Goal: Information Seeking & Learning: Learn about a topic

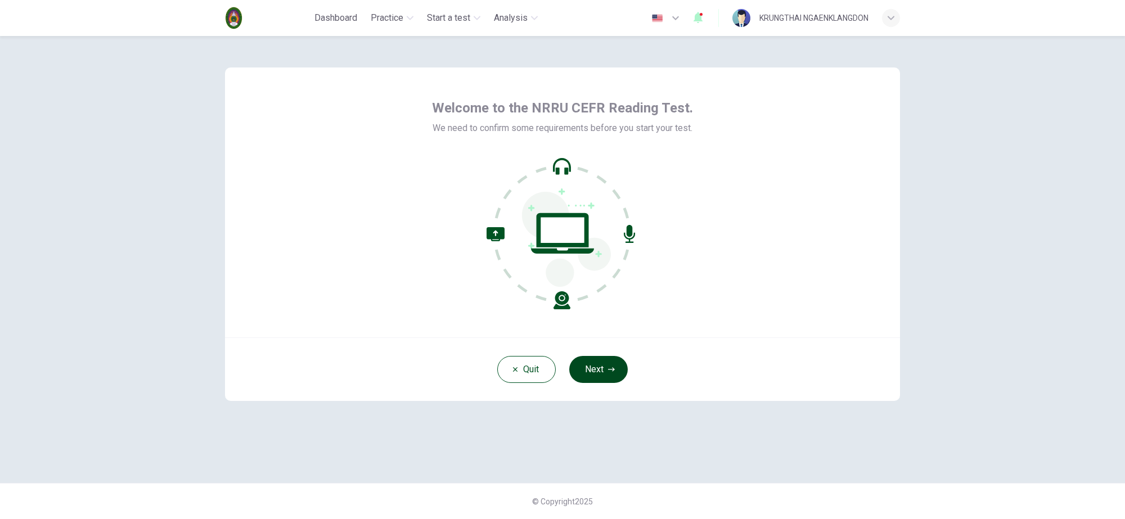
click at [612, 367] on span "button" at bounding box center [598, 369] width 59 height 27
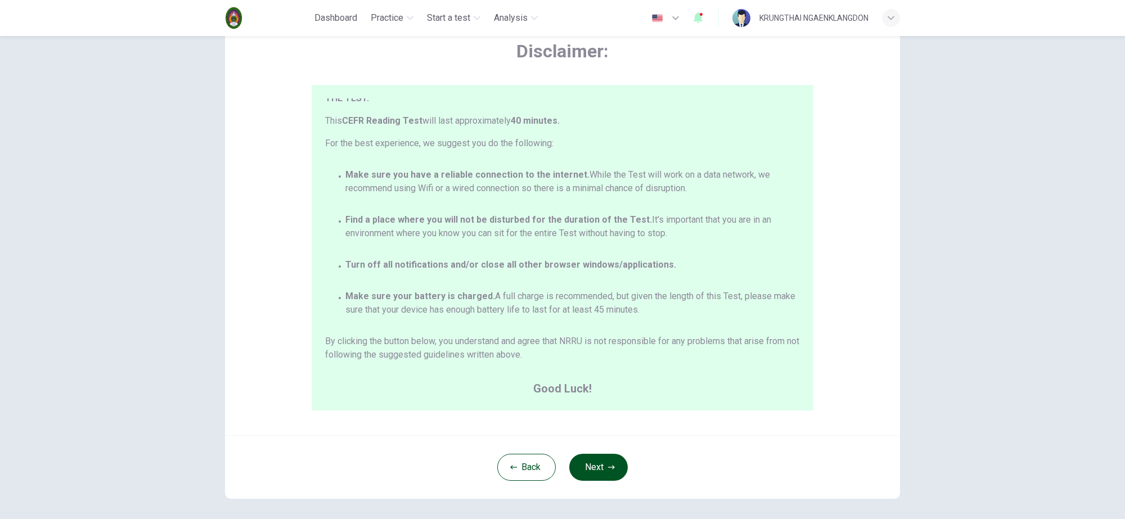
scroll to position [106, 0]
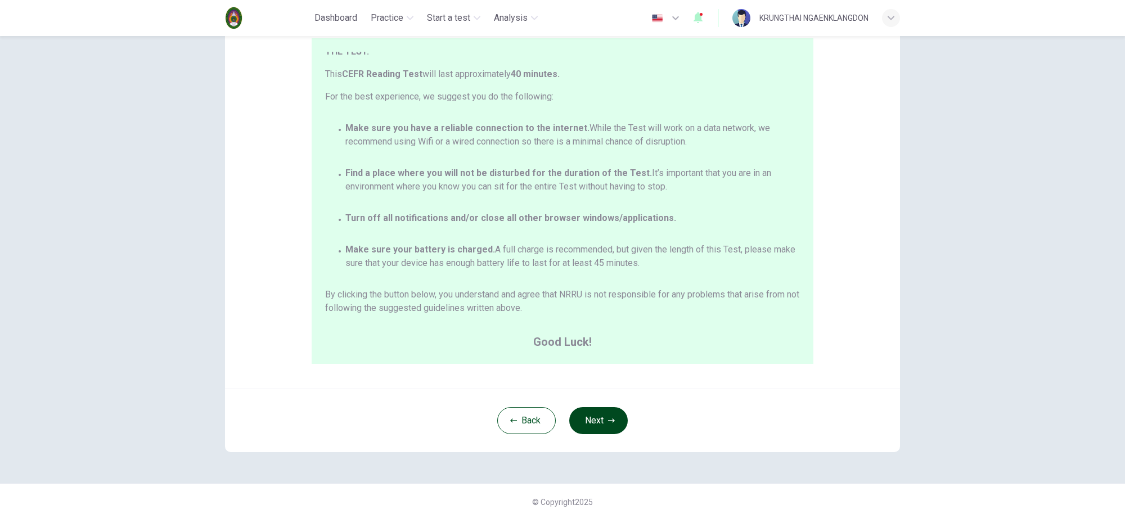
click at [601, 420] on span "button" at bounding box center [598, 420] width 59 height 27
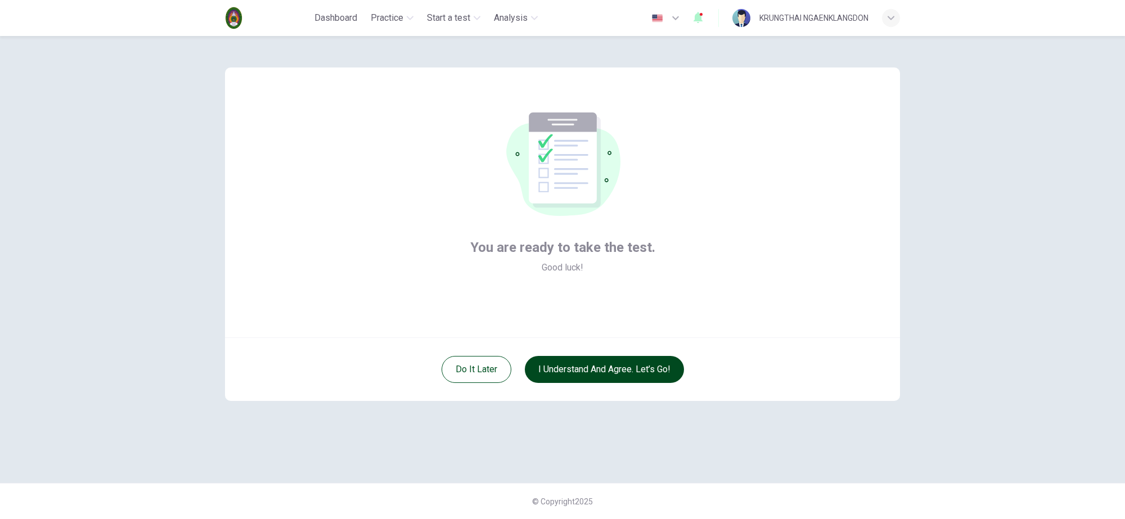
scroll to position [0, 0]
click at [609, 367] on span "button" at bounding box center [604, 369] width 159 height 27
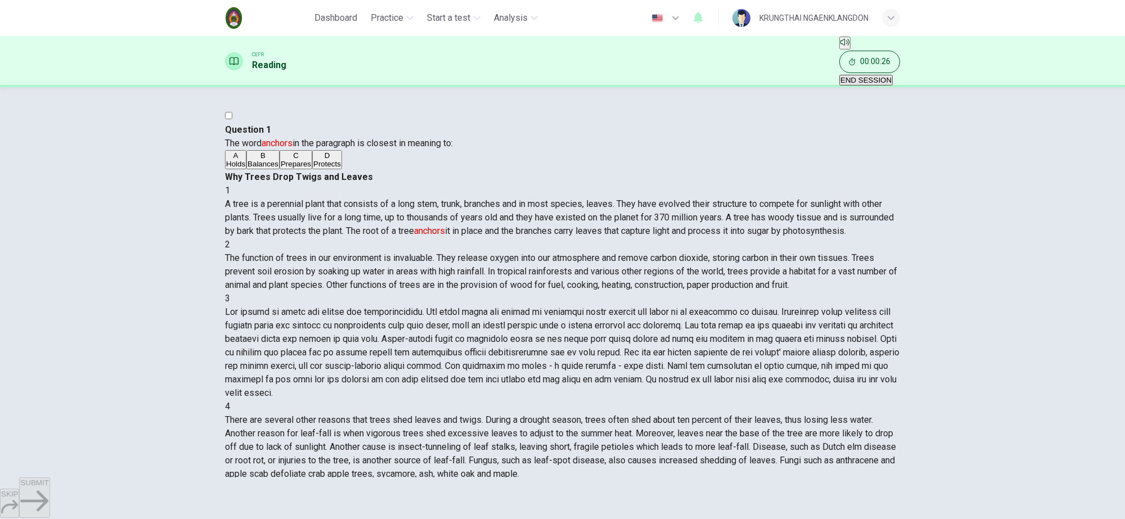
click at [605, 184] on div "1 A tree is a perennial plant that consists of a long stem, trunk, branches and…" at bounding box center [562, 211] width 675 height 54
drag, startPoint x: 672, startPoint y: 342, endPoint x: 721, endPoint y: 339, distance: 49.0
click at [721, 496] on span "Squirrel activity or twig - girdling insects can also cause clusters of fallen …" at bounding box center [562, 528] width 675 height 65
click at [746, 496] on span "Squirrel activity or twig - girdling insects can also cause clusters of fallen …" at bounding box center [562, 528] width 675 height 65
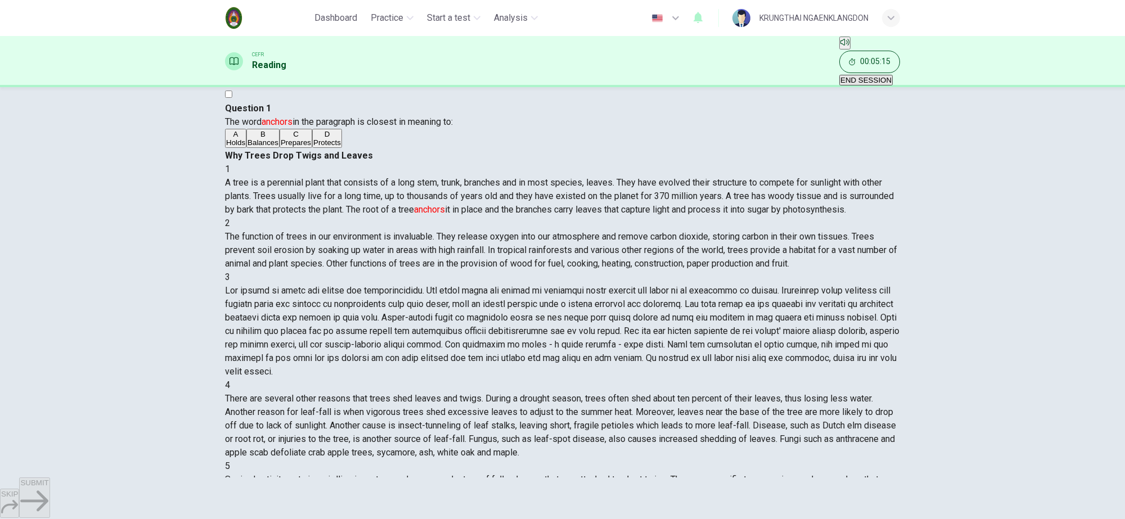
scroll to position [33, 0]
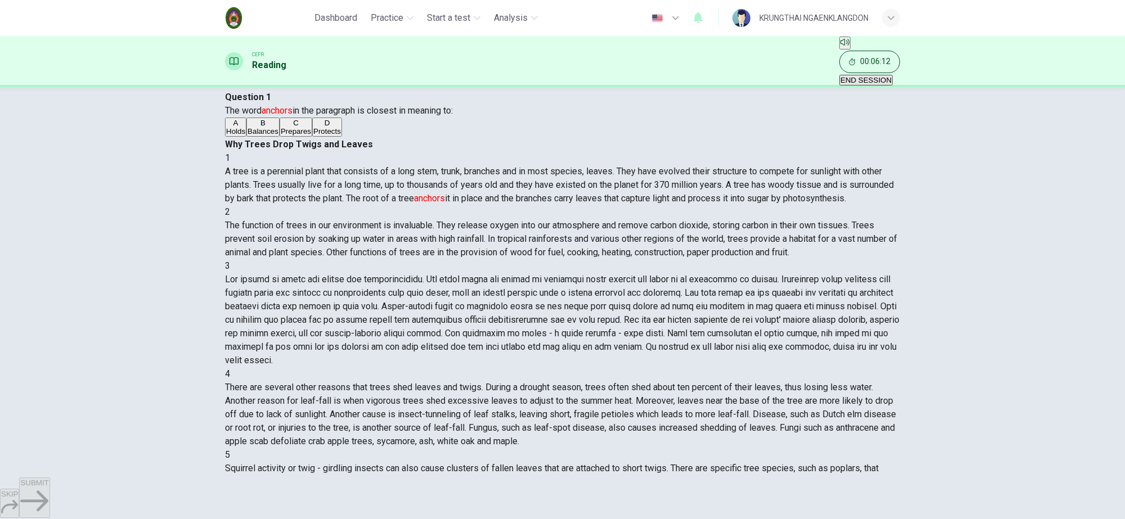
click at [558, 322] on span "button" at bounding box center [562, 259] width 1125 height 519
click at [258, 167] on span "button" at bounding box center [562, 259] width 1125 height 519
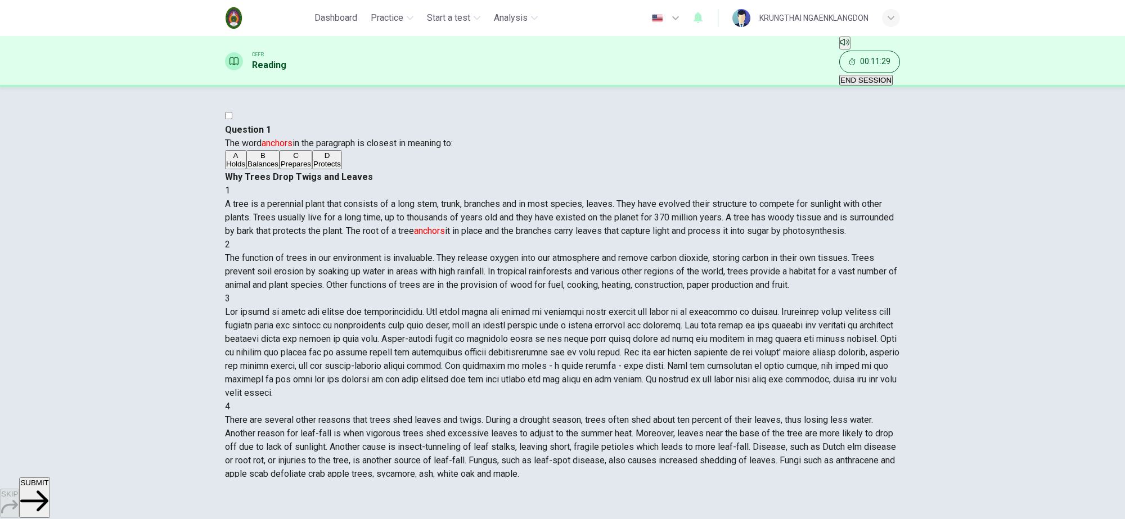
click at [779, 369] on div "1 A tree is a perennial plant that consists of a long stem, trunk, branches and…" at bounding box center [562, 373] width 675 height 378
click at [566, 328] on span "button" at bounding box center [562, 259] width 1125 height 519
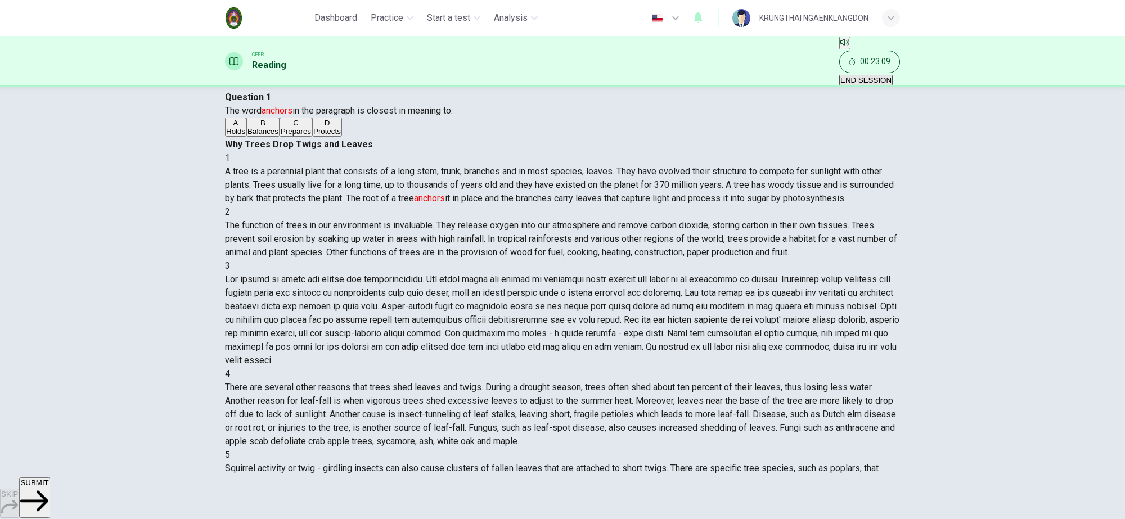
scroll to position [408, 0]
drag, startPoint x: 629, startPoint y: 119, endPoint x: 838, endPoint y: 443, distance: 385.4
click at [838, 443] on div "Why Trees Drop Twigs and Leaves 1 A tree is a perennial plant that consists of …" at bounding box center [562, 334] width 675 height 392
drag, startPoint x: 242, startPoint y: 90, endPoint x: 318, endPoint y: 297, distance: 220.6
click at [318, 138] on div "Question 1 The word anchors in the paragraph is closest in meaning to: A Holds …" at bounding box center [562, 114] width 675 height 47
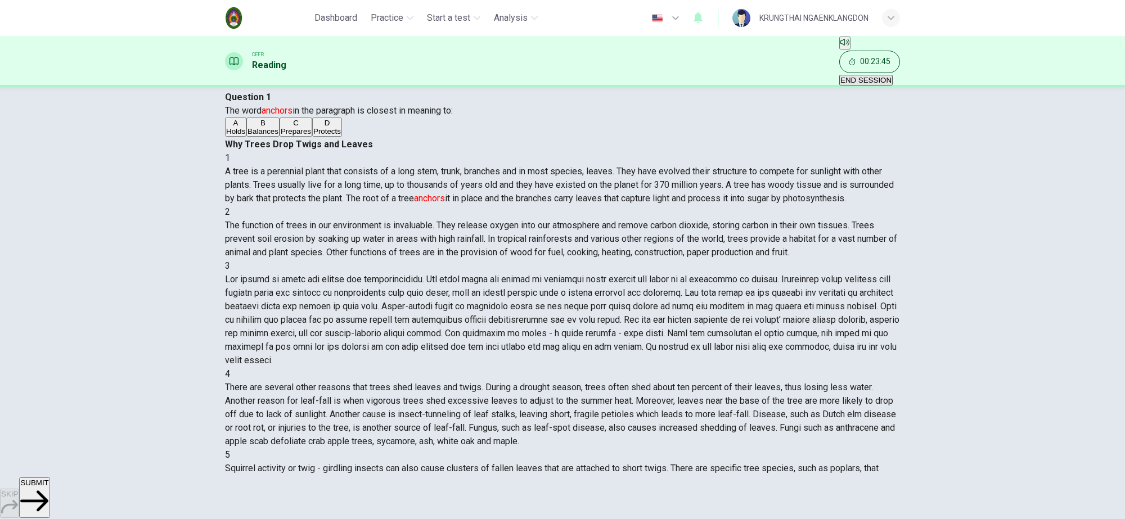
click at [156, 252] on div "Question 1 The word anchors in the paragraph is closest in meaning to: A Holds …" at bounding box center [562, 282] width 1125 height 391
click at [607, 497] on span "button" at bounding box center [562, 259] width 1125 height 519
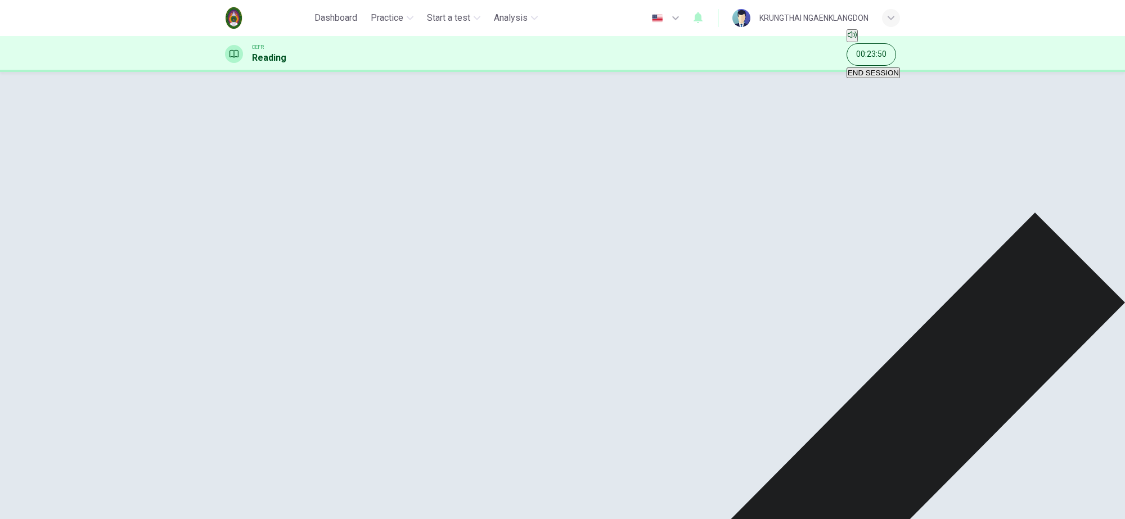
click at [578, 501] on span "button" at bounding box center [562, 259] width 1125 height 519
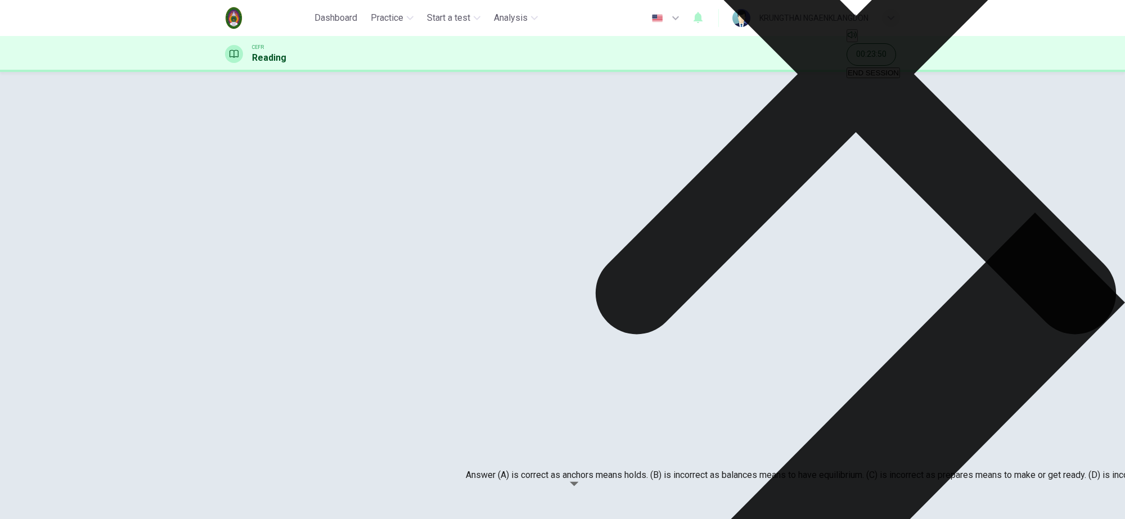
drag, startPoint x: 474, startPoint y: 430, endPoint x: 613, endPoint y: 466, distance: 143.4
click at [133, 72] on div "Question 1 The word anchors in the paragraph is closest in meaning to: A Holds …" at bounding box center [562, 72] width 1125 height 0
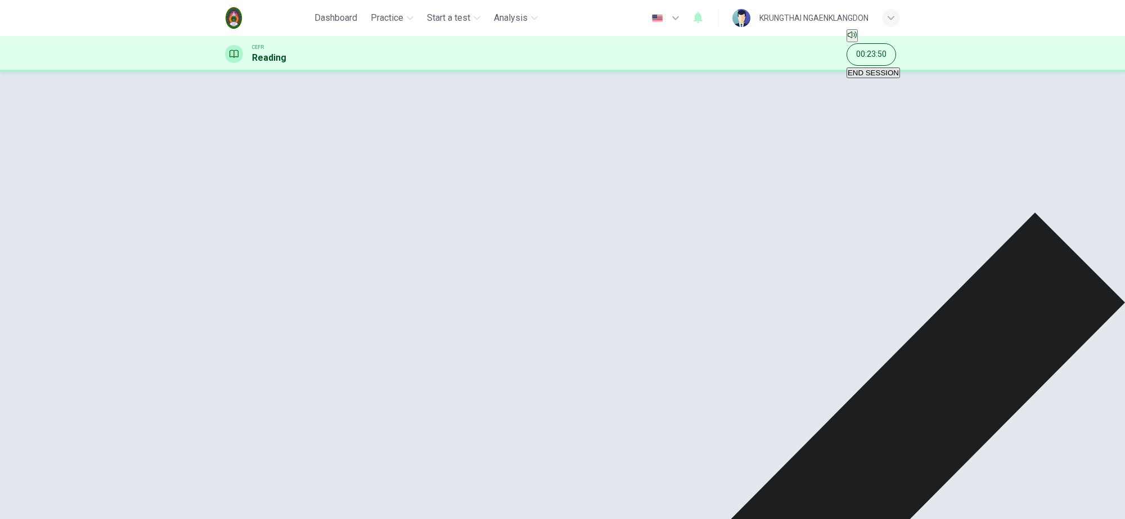
click at [540, 499] on span "button" at bounding box center [562, 259] width 1125 height 519
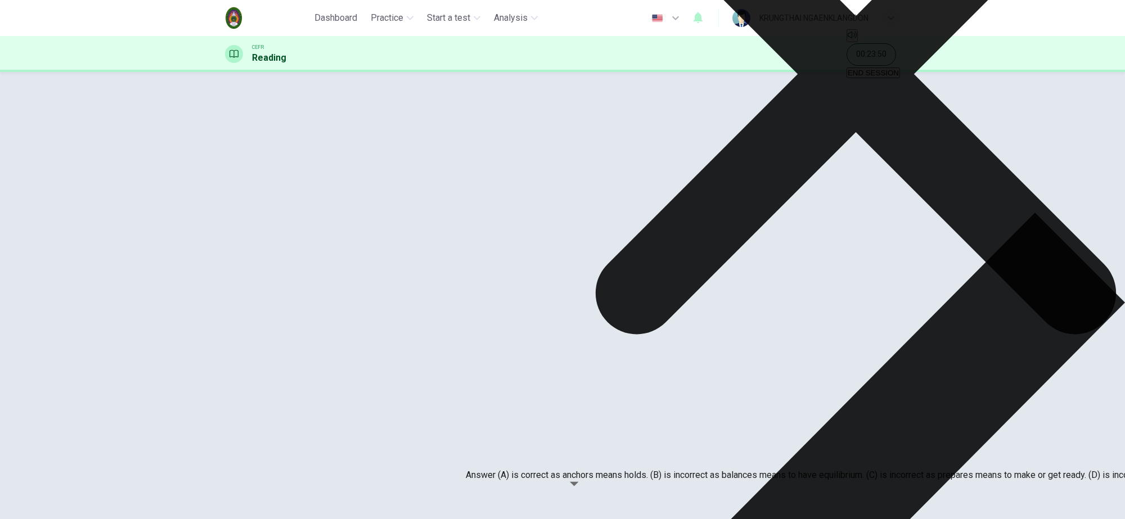
click at [729, 499] on span "button" at bounding box center [562, 259] width 1125 height 519
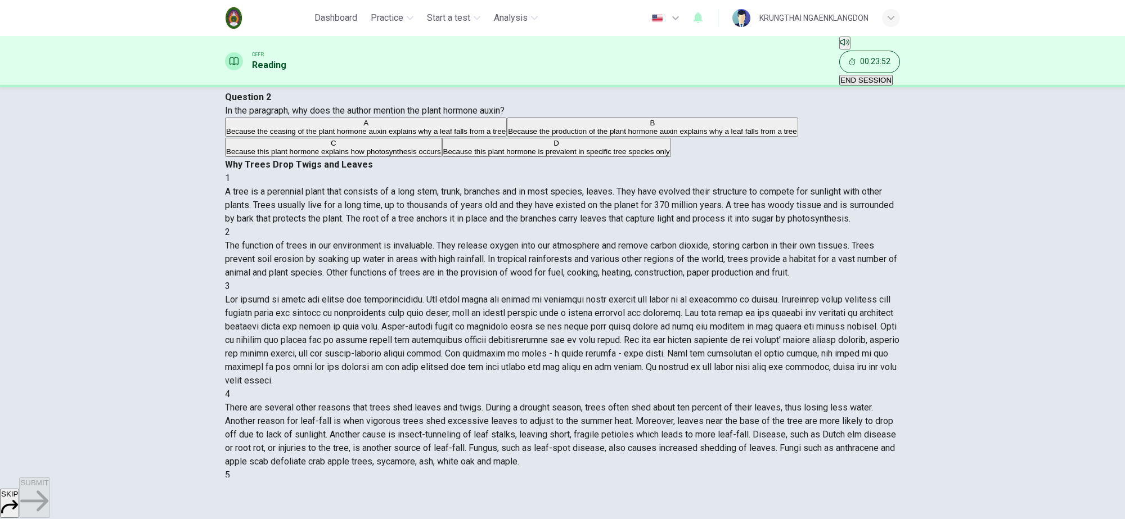
scroll to position [0, 0]
drag, startPoint x: 239, startPoint y: 90, endPoint x: 304, endPoint y: 154, distance: 90.7
click at [304, 154] on div "Question 2 In the paragraph, why does the author mention the plant hormone auxi…" at bounding box center [562, 125] width 675 height 68
click at [325, 158] on div "Question 2 In the paragraph, why does the author mention the plant hormone auxi…" at bounding box center [562, 125] width 675 height 68
click at [274, 217] on span "button" at bounding box center [562, 259] width 1125 height 519
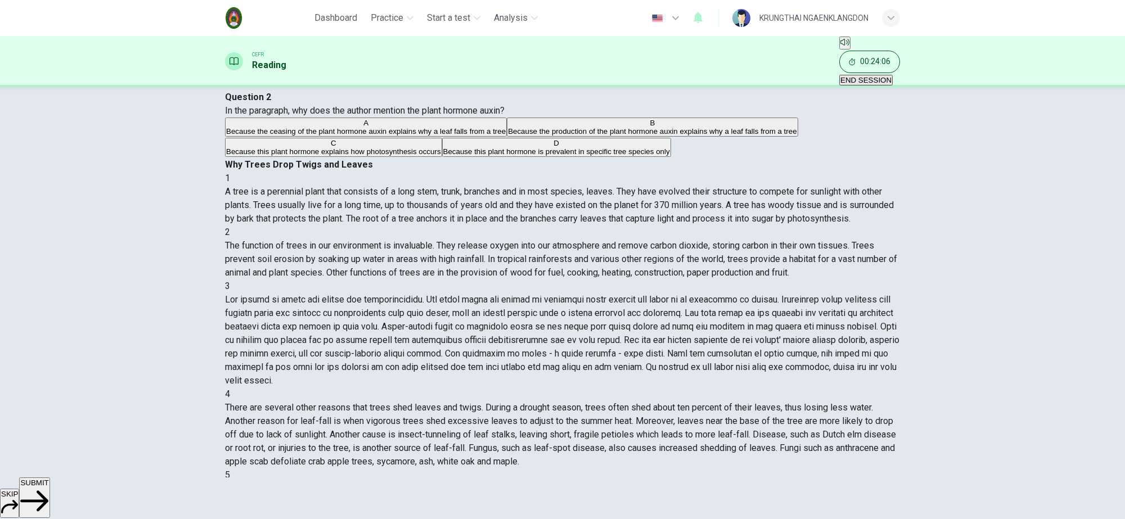
drag, startPoint x: 239, startPoint y: 92, endPoint x: 551, endPoint y: 316, distance: 384.6
click at [551, 158] on div "Question 2 In the paragraph, why does the author mention the plant hormone auxi…" at bounding box center [562, 125] width 675 height 68
click at [600, 501] on span "button" at bounding box center [562, 259] width 1125 height 519
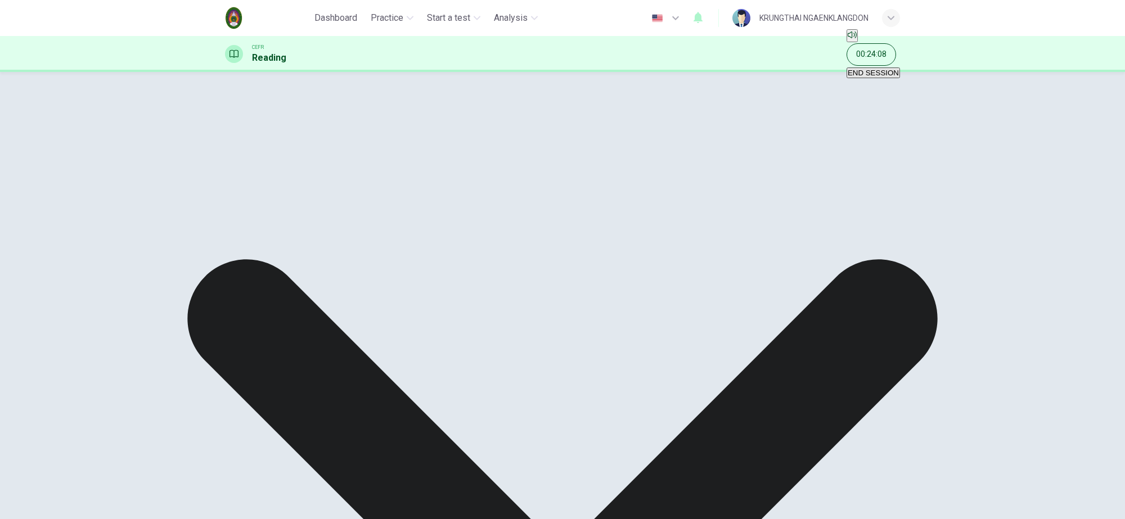
click at [575, 494] on span "button" at bounding box center [562, 259] width 1125 height 519
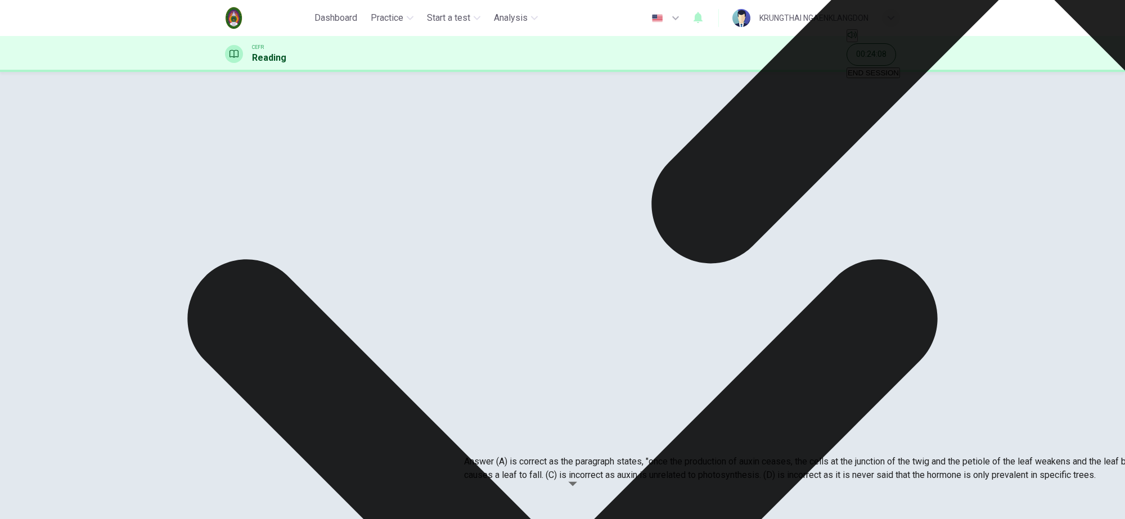
drag, startPoint x: 473, startPoint y: 382, endPoint x: 526, endPoint y: 463, distance: 97.5
click at [727, 496] on span "button" at bounding box center [562, 259] width 1125 height 519
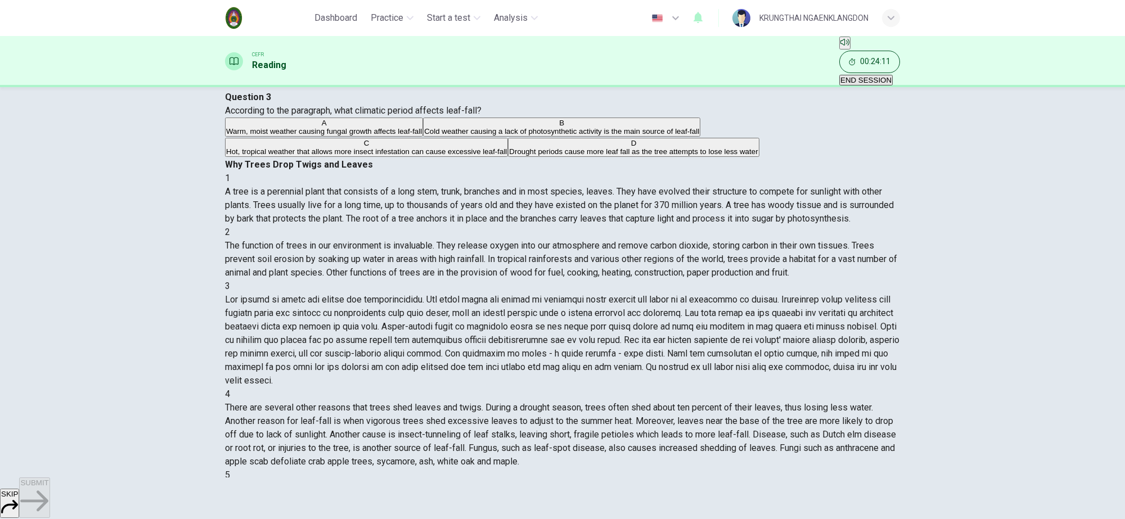
drag, startPoint x: 240, startPoint y: 90, endPoint x: 345, endPoint y: 308, distance: 241.6
click at [345, 158] on div "Question 3 According to the paragraph, what climatic period affects leaf-fall? …" at bounding box center [562, 125] width 675 height 68
click at [346, 158] on div "Question 3 According to the paragraph, what climatic period affects leaf-fall? …" at bounding box center [562, 125] width 675 height 68
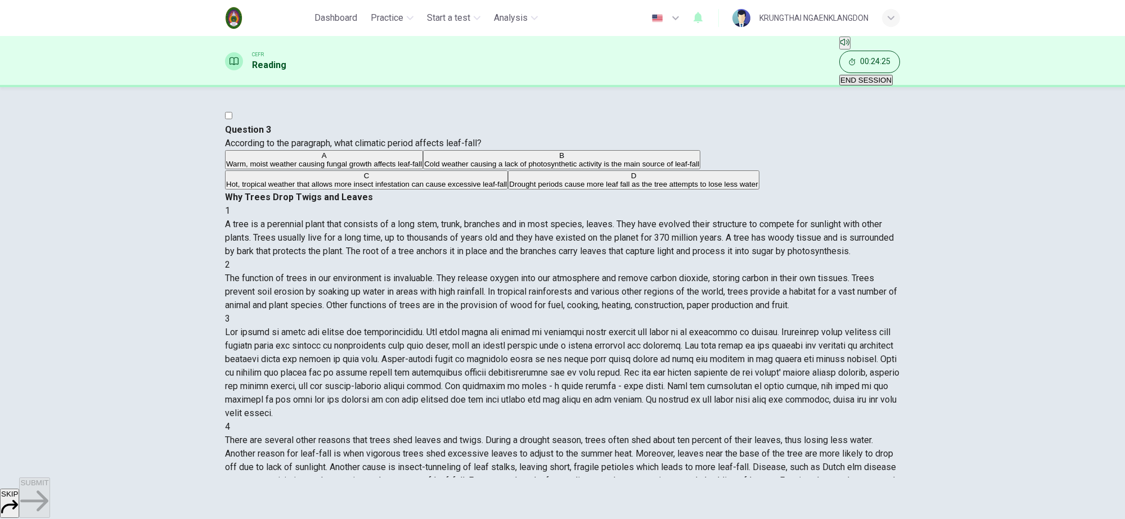
scroll to position [352, 0]
click at [290, 349] on span "button" at bounding box center [562, 259] width 1125 height 519
click at [616, 496] on span "button" at bounding box center [562, 259] width 1125 height 519
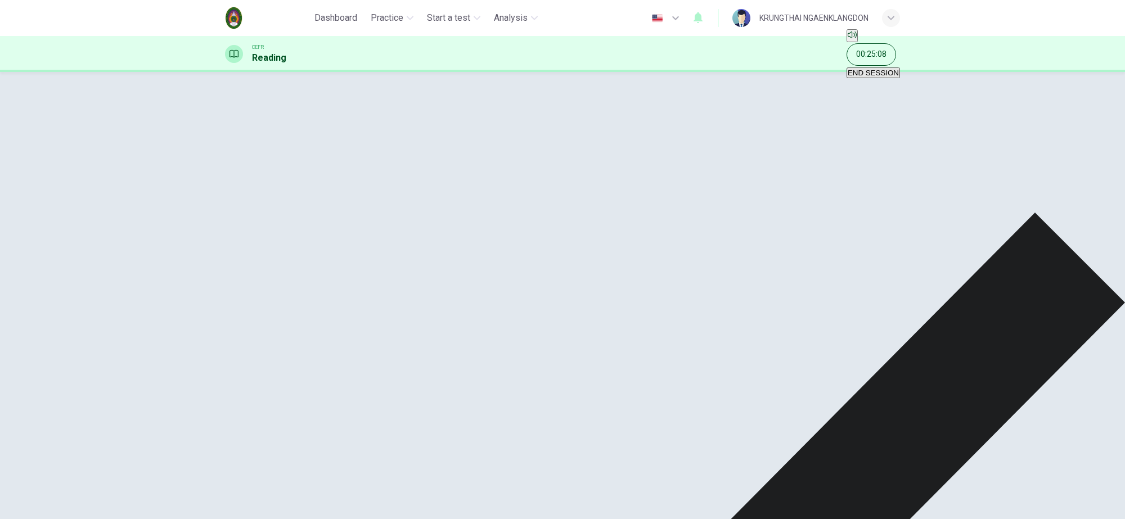
click at [599, 493] on span "button" at bounding box center [562, 259] width 1125 height 519
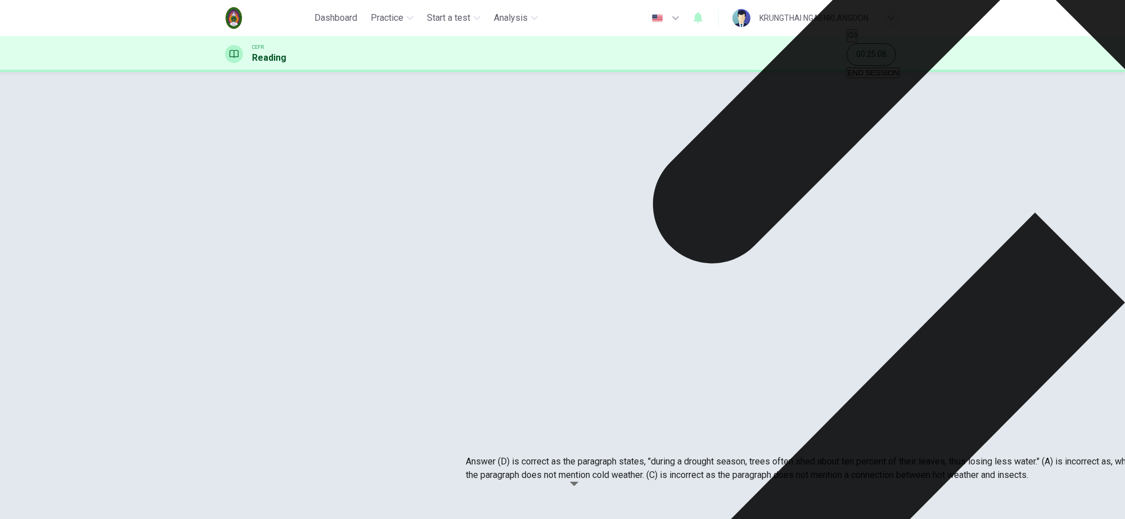
drag, startPoint x: 474, startPoint y: 391, endPoint x: 679, endPoint y: 466, distance: 218.1
click at [732, 494] on span "button" at bounding box center [562, 259] width 1125 height 519
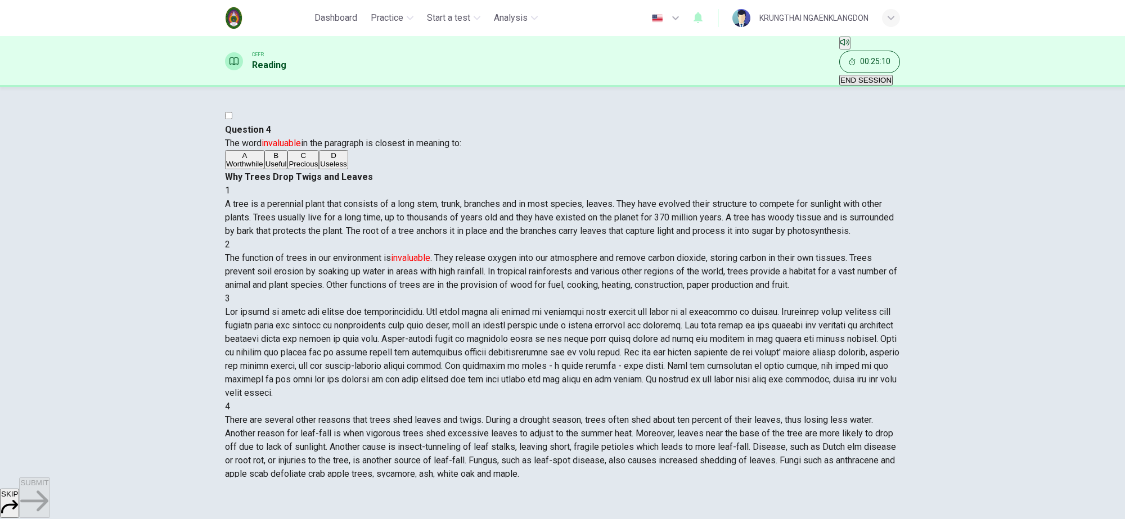
drag, startPoint x: 241, startPoint y: 125, endPoint x: 330, endPoint y: 337, distance: 229.5
click at [330, 171] on div "Question 4 The word invaluable in the paragraph is closest in meaning to: A Wor…" at bounding box center [562, 146] width 675 height 47
click at [341, 171] on div "Question 4 The word invaluable in the paragraph is closest in meaning to: A Wor…" at bounding box center [562, 146] width 675 height 47
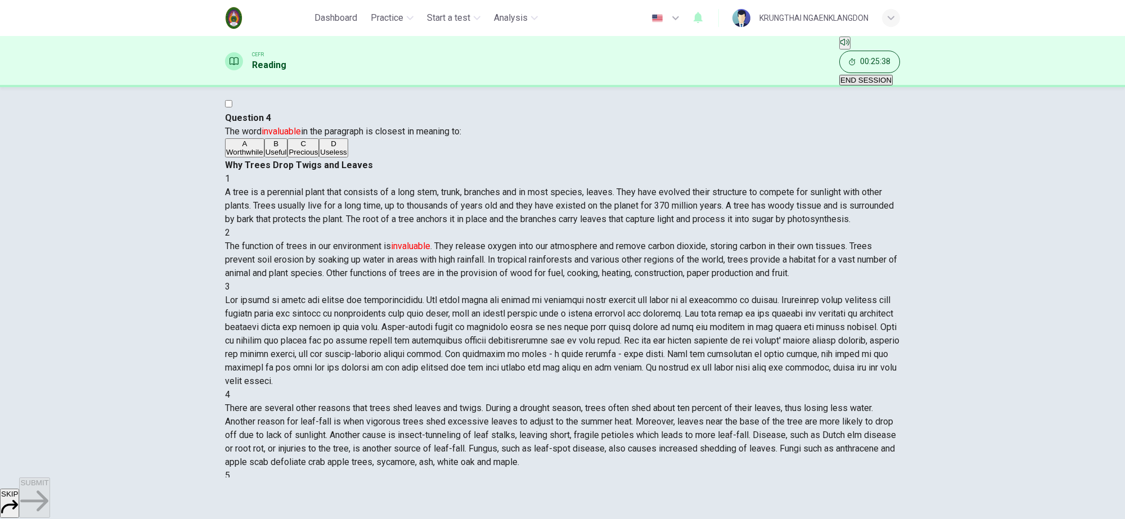
scroll to position [0, 0]
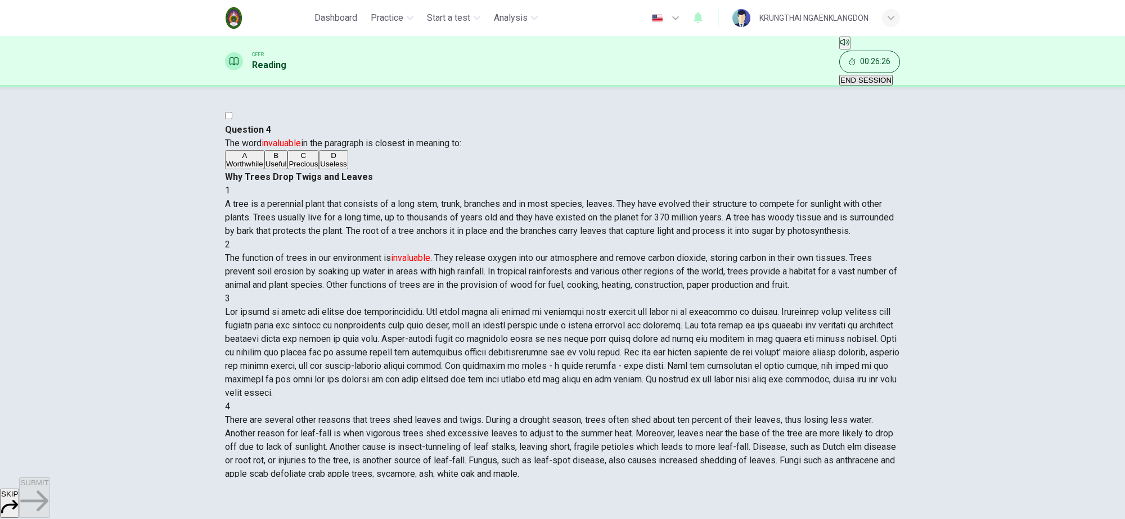
click at [277, 198] on span "button" at bounding box center [562, 259] width 1125 height 519
click at [625, 488] on span "button" at bounding box center [562, 259] width 1125 height 519
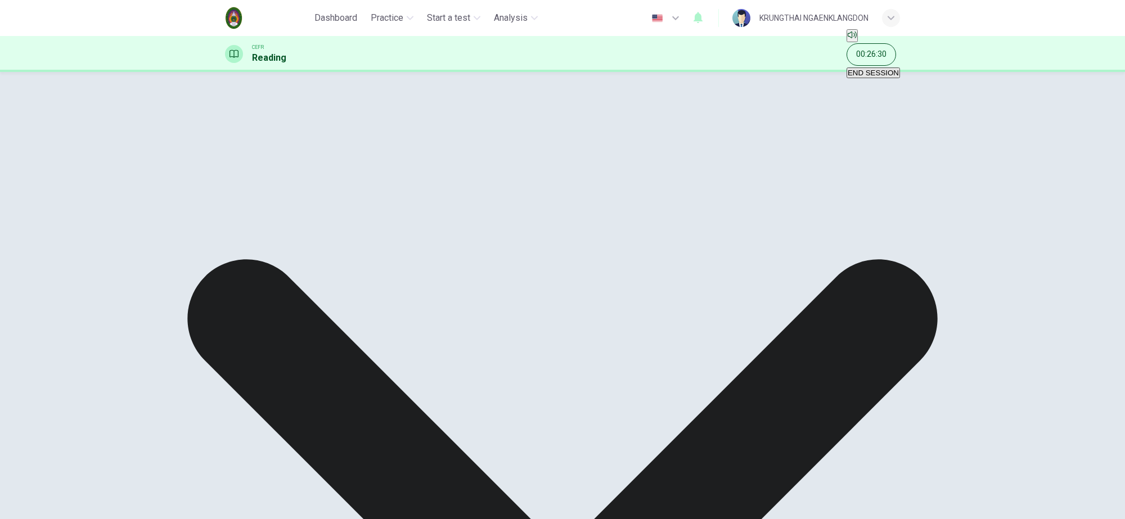
click at [575, 492] on span "button" at bounding box center [562, 259] width 1125 height 519
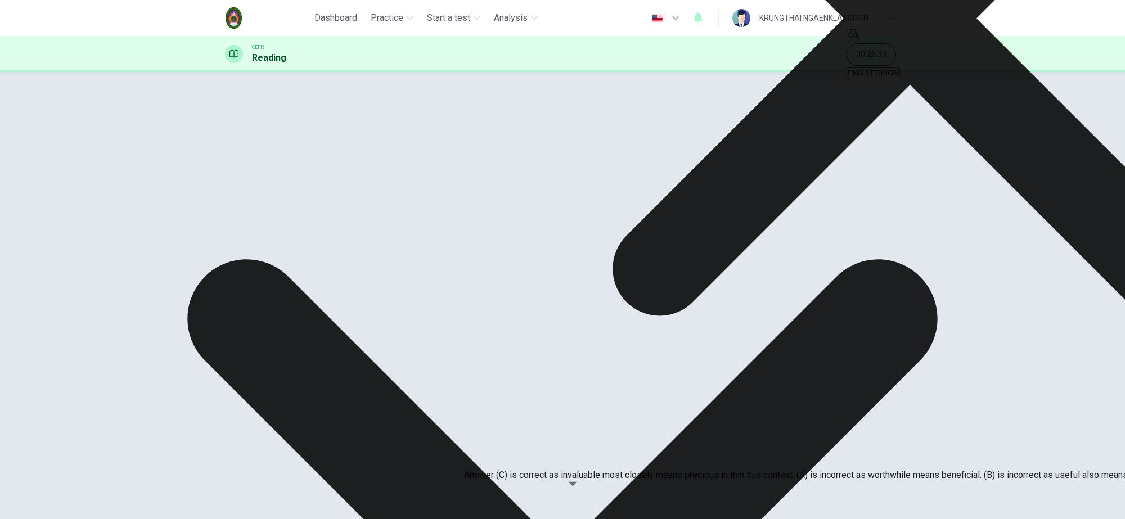
drag, startPoint x: 473, startPoint y: 418, endPoint x: 544, endPoint y: 463, distance: 83.5
click at [733, 495] on span "button" at bounding box center [562, 259] width 1125 height 519
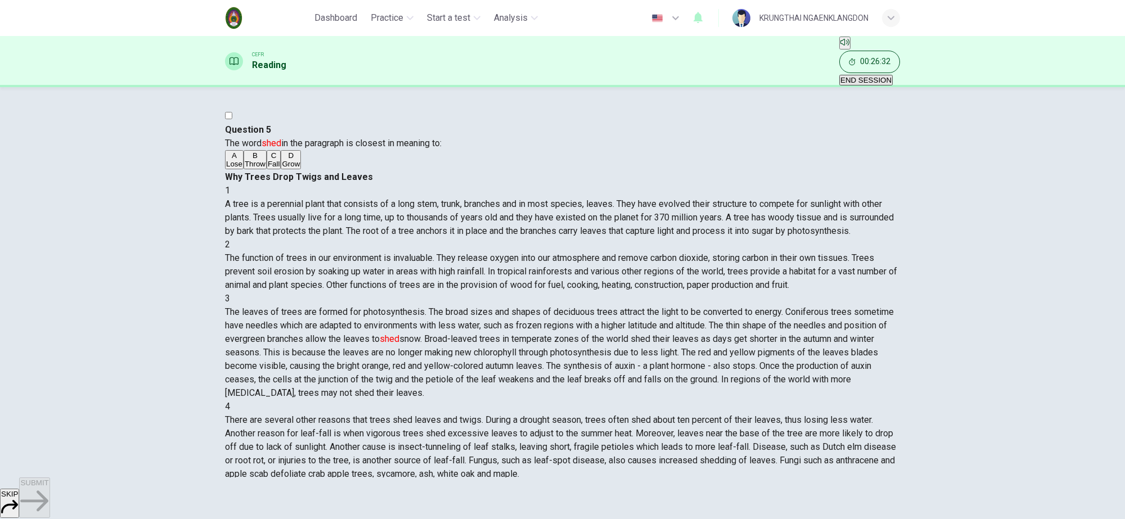
drag, startPoint x: 242, startPoint y: 124, endPoint x: 334, endPoint y: 314, distance: 210.7
click at [334, 171] on div "Question 5 The word shed in the paragraph is closest in meaning to: A Lose B Th…" at bounding box center [562, 146] width 675 height 47
click at [321, 171] on div "Question 5 The word shed in the paragraph is closest in meaning to: A Lose B Th…" at bounding box center [562, 146] width 675 height 47
click at [253, 244] on span "button" at bounding box center [562, 259] width 1125 height 519
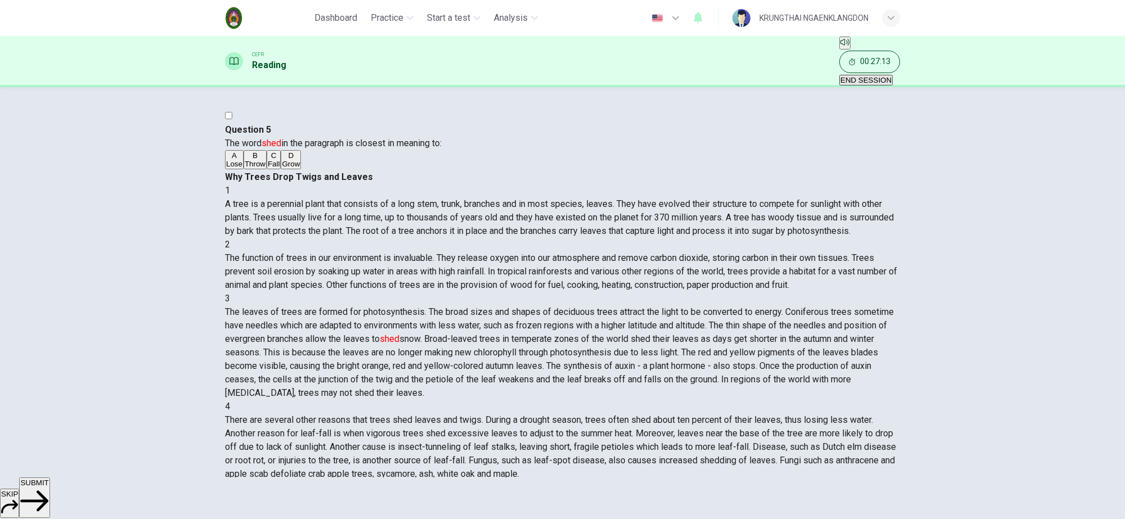
click at [606, 498] on span "button" at bounding box center [562, 259] width 1125 height 519
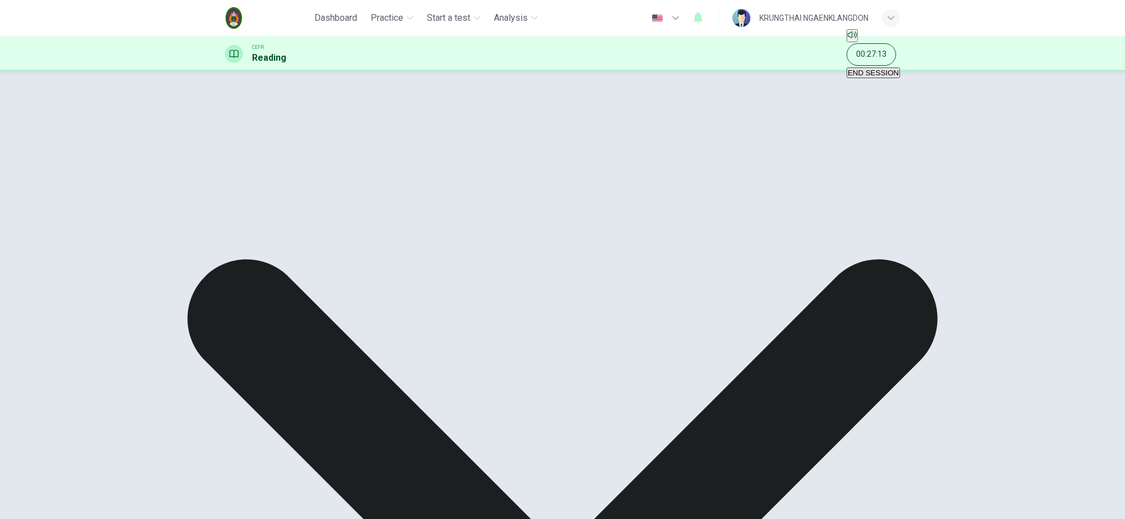
click at [550, 491] on span "button" at bounding box center [562, 259] width 1125 height 519
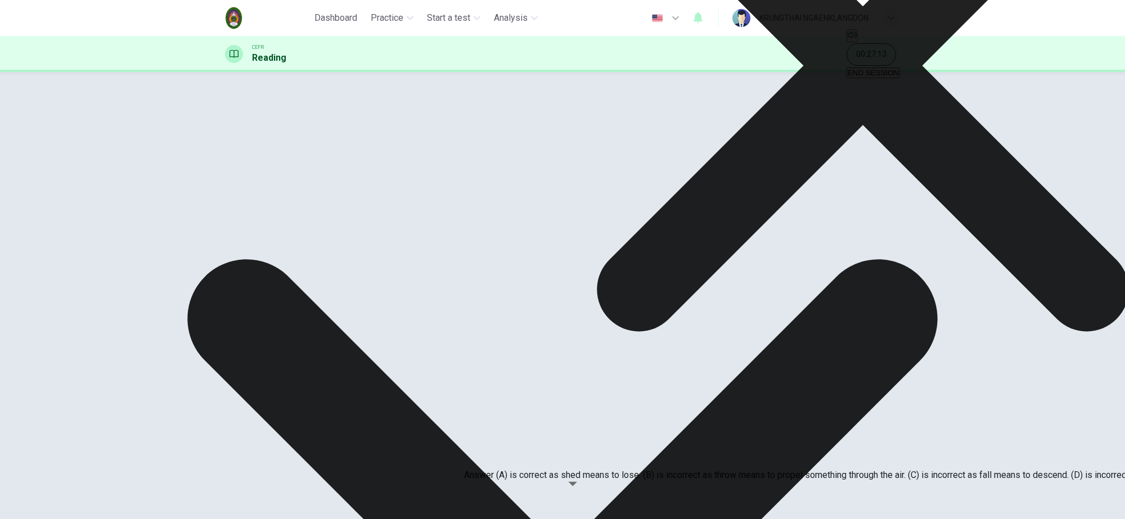
drag, startPoint x: 473, startPoint y: 427, endPoint x: 648, endPoint y: 459, distance: 177.5
click at [648, 469] on p "Answer (A) is correct as shed means to lose. (B) is incorrect as throw means to…" at bounding box center [863, 476] width 798 height 14
click at [716, 492] on span "button" at bounding box center [562, 259] width 1125 height 519
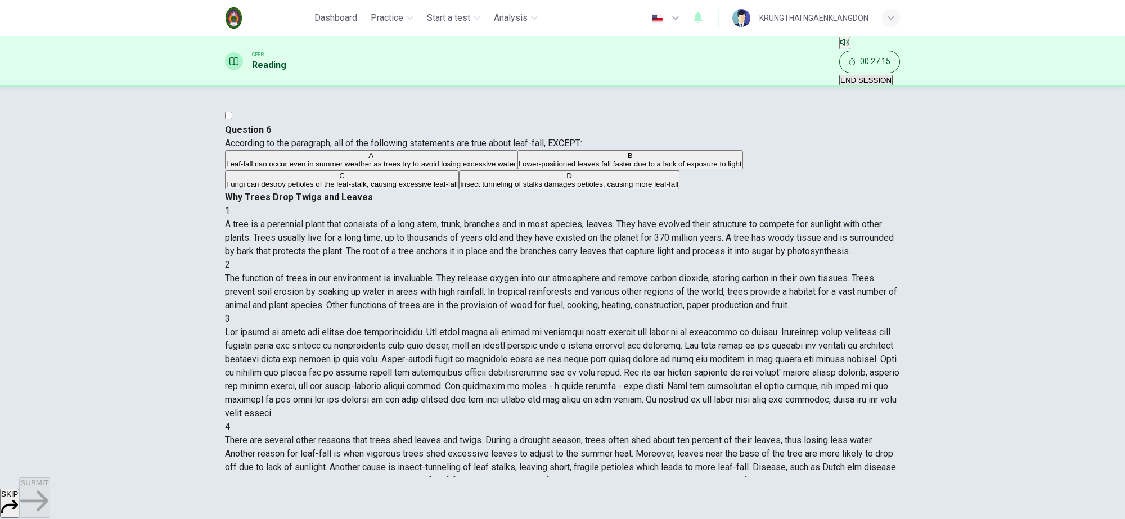
drag, startPoint x: 238, startPoint y: 121, endPoint x: 496, endPoint y: 367, distance: 357.0
click at [496, 191] on div "Question 6 According to the paragraph, all of the following statements are true…" at bounding box center [562, 157] width 675 height 68
click at [465, 191] on div "Question 6 According to the paragraph, all of the following statements are true…" at bounding box center [562, 157] width 675 height 68
click at [340, 301] on span "button" at bounding box center [562, 259] width 1125 height 519
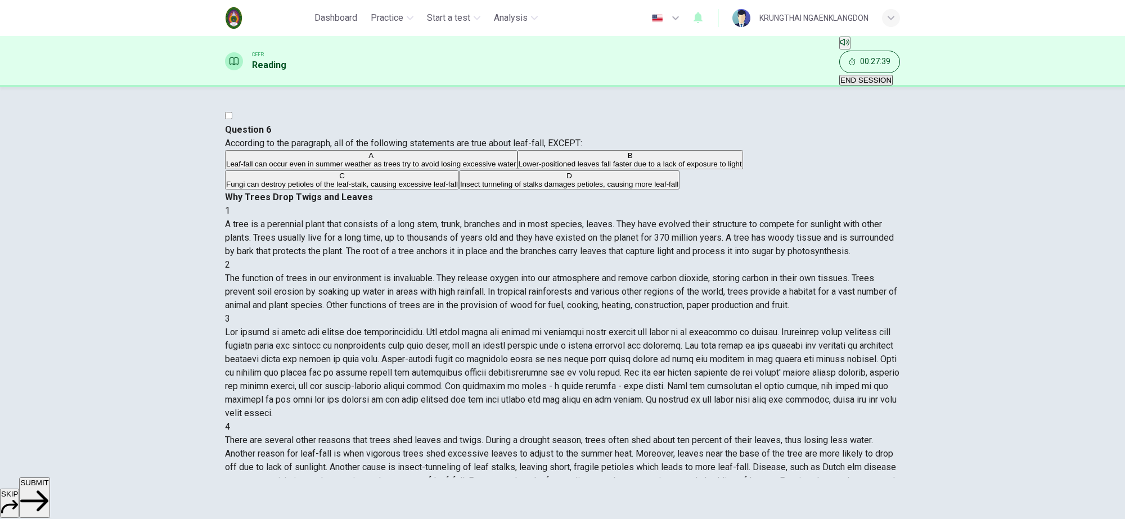
click at [620, 503] on span "button" at bounding box center [562, 259] width 1125 height 519
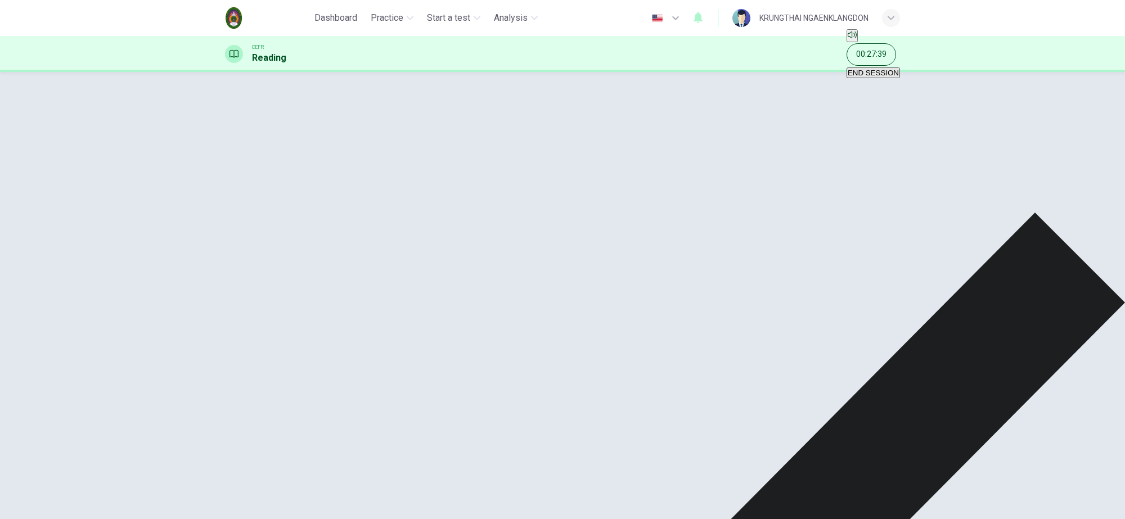
click at [593, 491] on span "button" at bounding box center [562, 259] width 1125 height 519
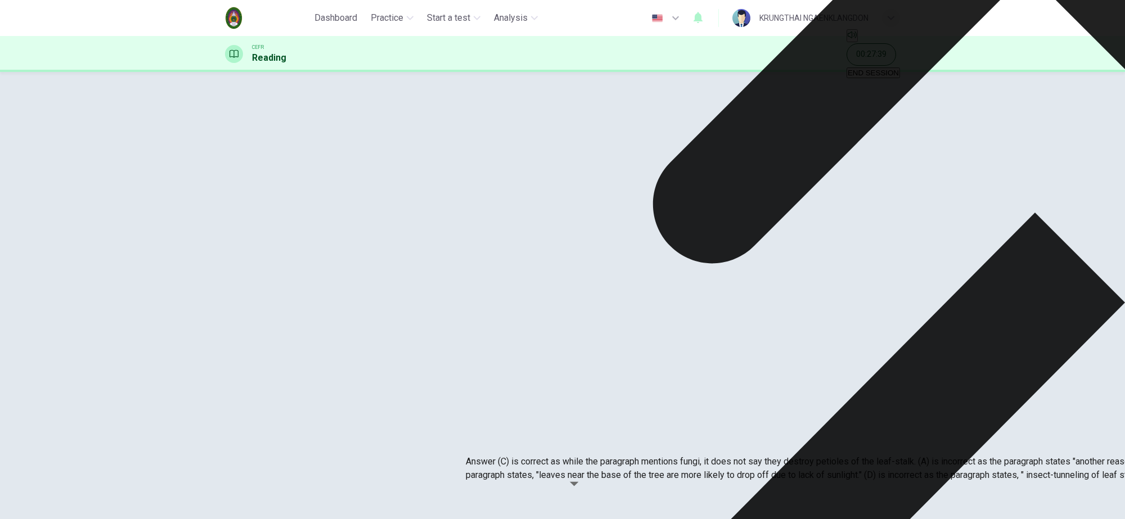
drag, startPoint x: 474, startPoint y: 373, endPoint x: 657, endPoint y: 463, distance: 203.6
click at [724, 494] on span "button" at bounding box center [562, 259] width 1125 height 519
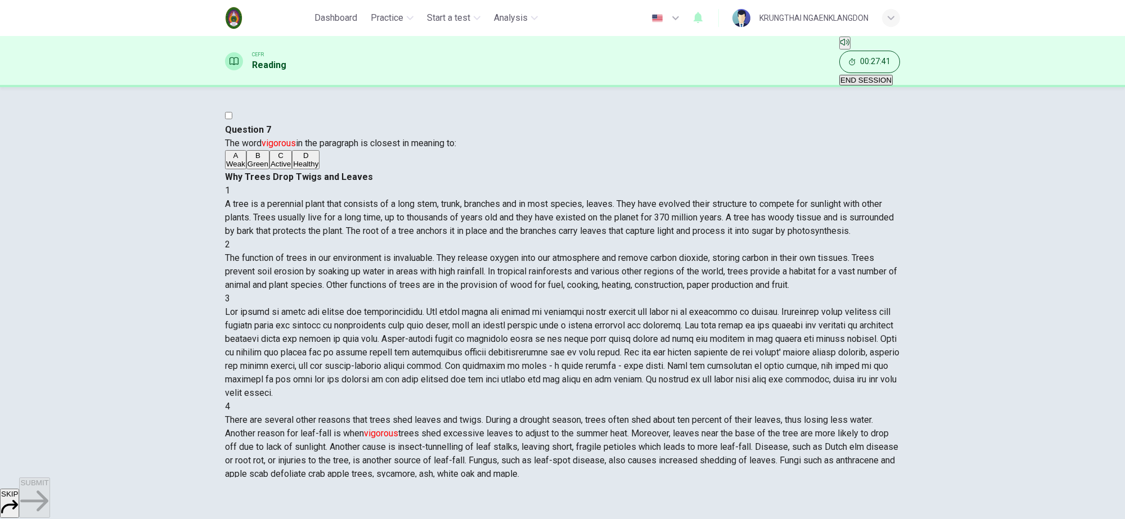
drag, startPoint x: 240, startPoint y: 122, endPoint x: 335, endPoint y: 326, distance: 225.6
click at [335, 171] on div "Question 7 The word vigorous in the paragraph is closest in meaning to: A Weak …" at bounding box center [562, 146] width 675 height 47
click at [409, 171] on div "Question 7 The word vigorous in the paragraph is closest in meaning to: A Weak …" at bounding box center [562, 146] width 675 height 47
click at [259, 201] on span "button" at bounding box center [562, 259] width 1125 height 519
click at [613, 493] on span "button" at bounding box center [562, 259] width 1125 height 519
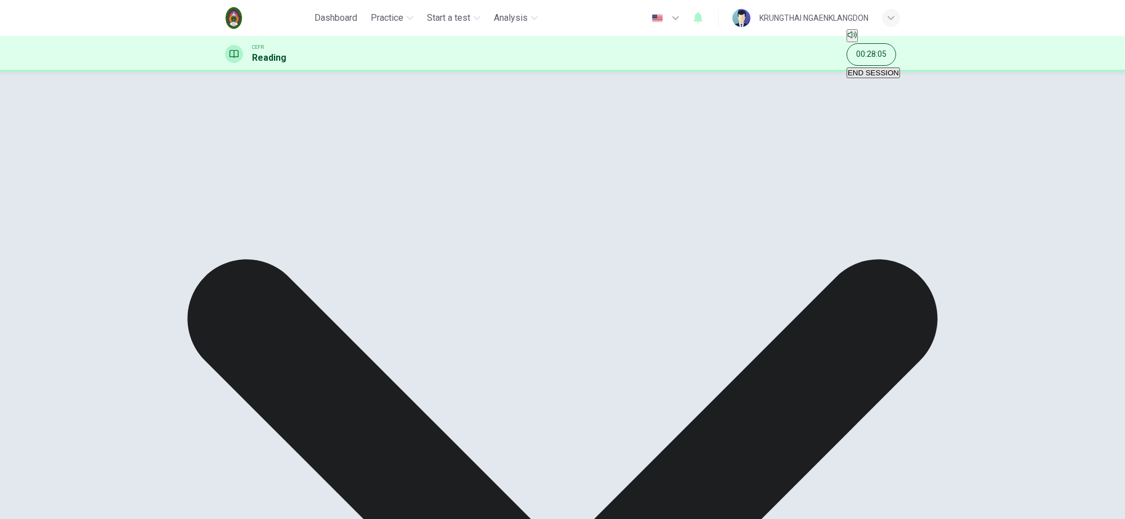
click at [611, 494] on span "button" at bounding box center [562, 259] width 1125 height 519
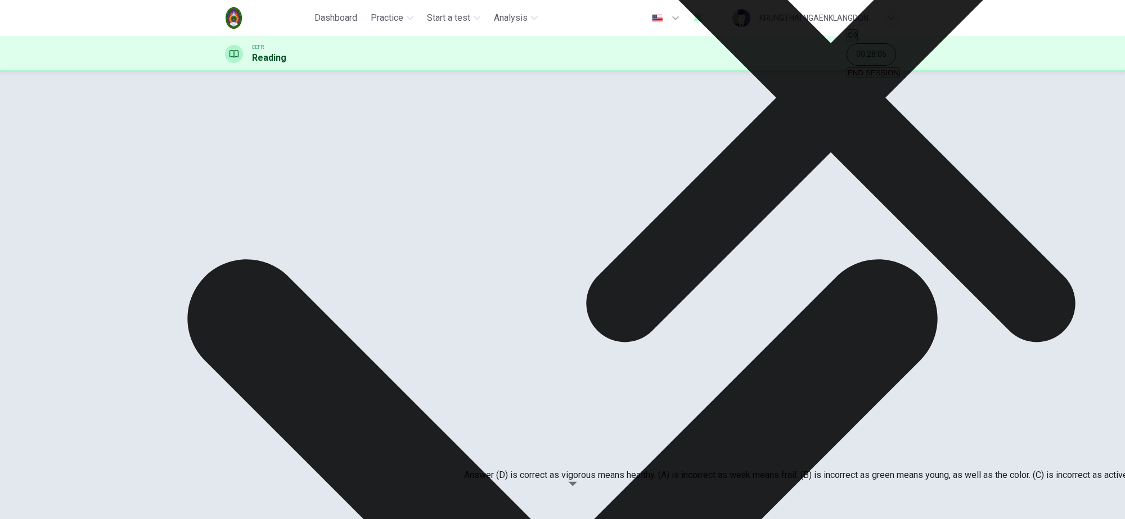
drag, startPoint x: 473, startPoint y: 432, endPoint x: 578, endPoint y: 473, distance: 113.5
click at [710, 488] on span "button" at bounding box center [562, 259] width 1125 height 519
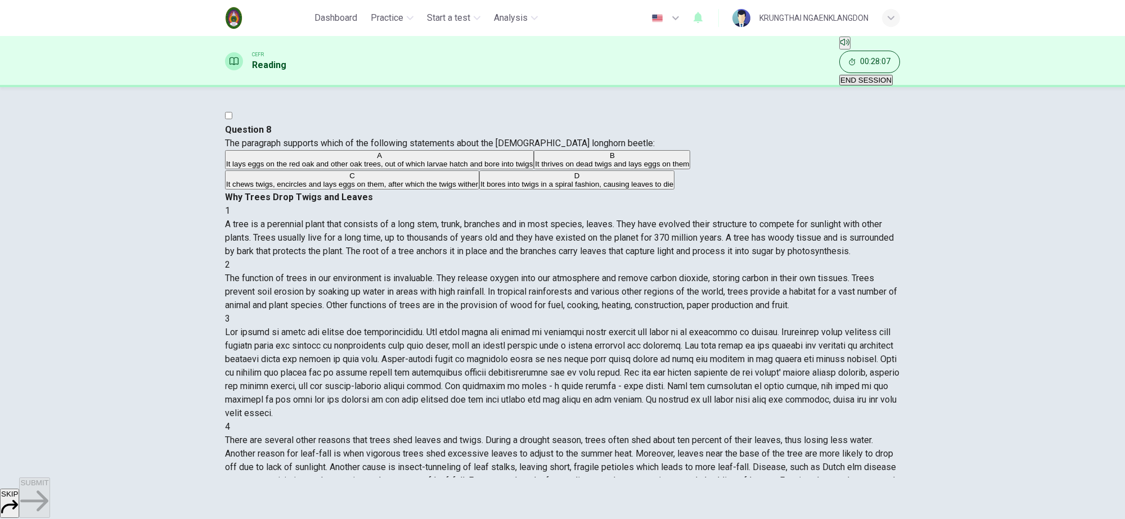
drag, startPoint x: 242, startPoint y: 123, endPoint x: 525, endPoint y: 353, distance: 365.2
click at [525, 191] on div "Question 8 The paragraph supports which of the following statements about the f…" at bounding box center [562, 157] width 675 height 68
click at [376, 191] on div "Question 8 The paragraph supports which of the following statements about the f…" at bounding box center [562, 157] width 675 height 68
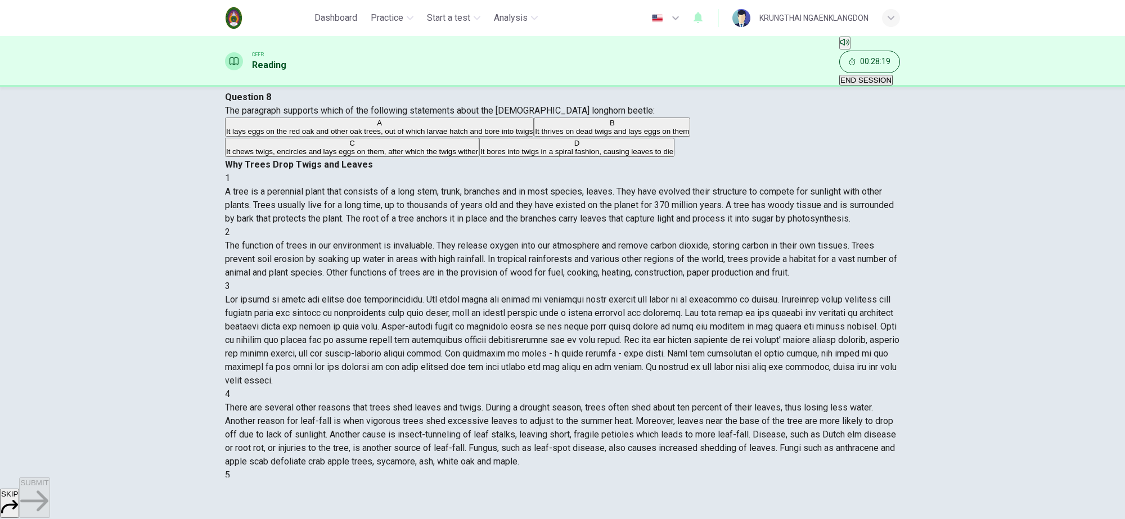
scroll to position [0, 0]
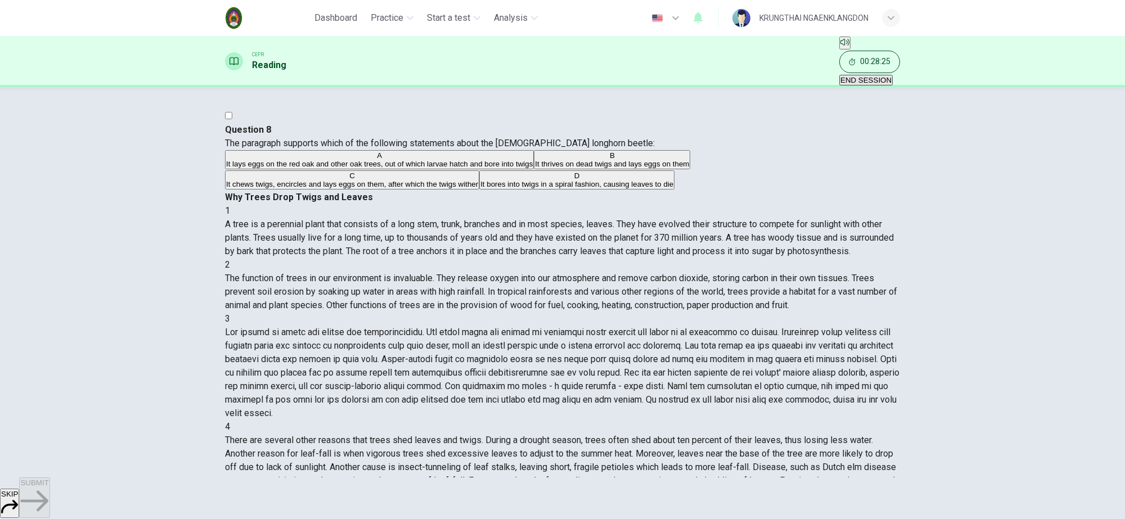
click at [362, 304] on span "button" at bounding box center [562, 259] width 1125 height 519
click at [608, 495] on span "button" at bounding box center [562, 259] width 1125 height 519
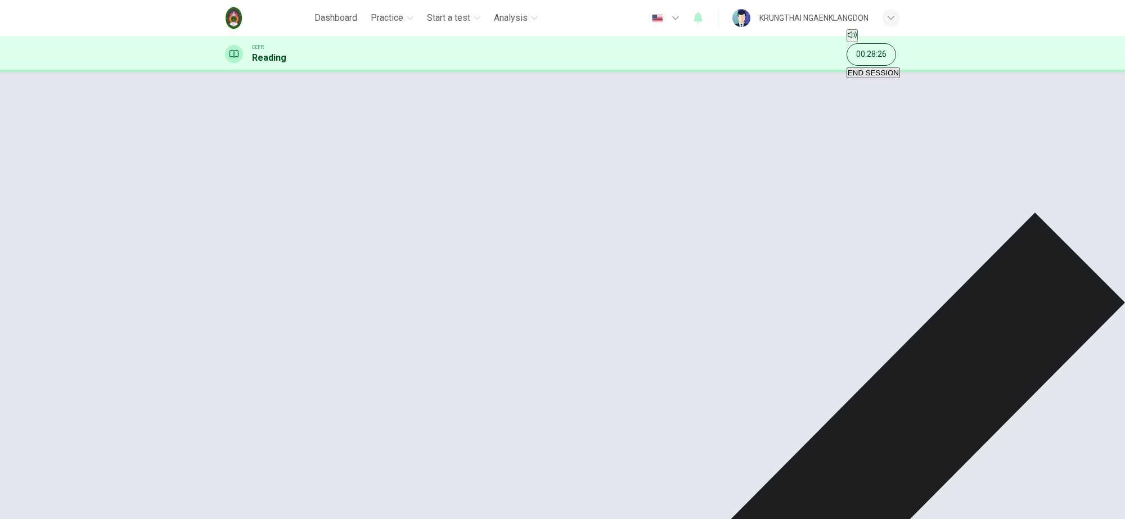
click at [567, 493] on span "button" at bounding box center [562, 259] width 1125 height 519
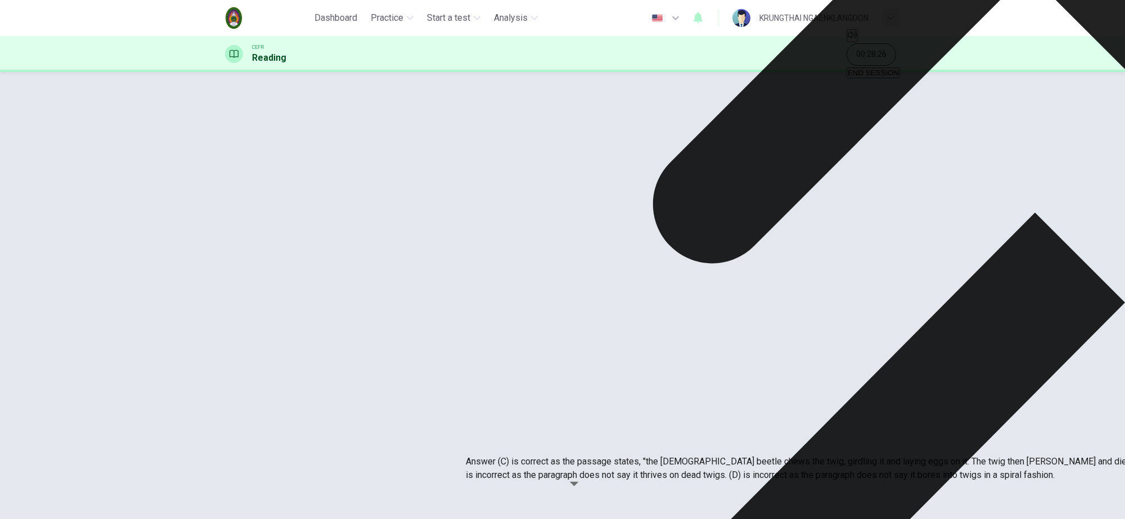
drag, startPoint x: 475, startPoint y: 391, endPoint x: 583, endPoint y: 460, distance: 127.8
click at [583, 460] on p "Answer (C) is correct as the passage states, "the female beetle chews the twig,…" at bounding box center [1028, 468] width 1125 height 27
click at [730, 496] on span "button" at bounding box center [562, 259] width 1125 height 519
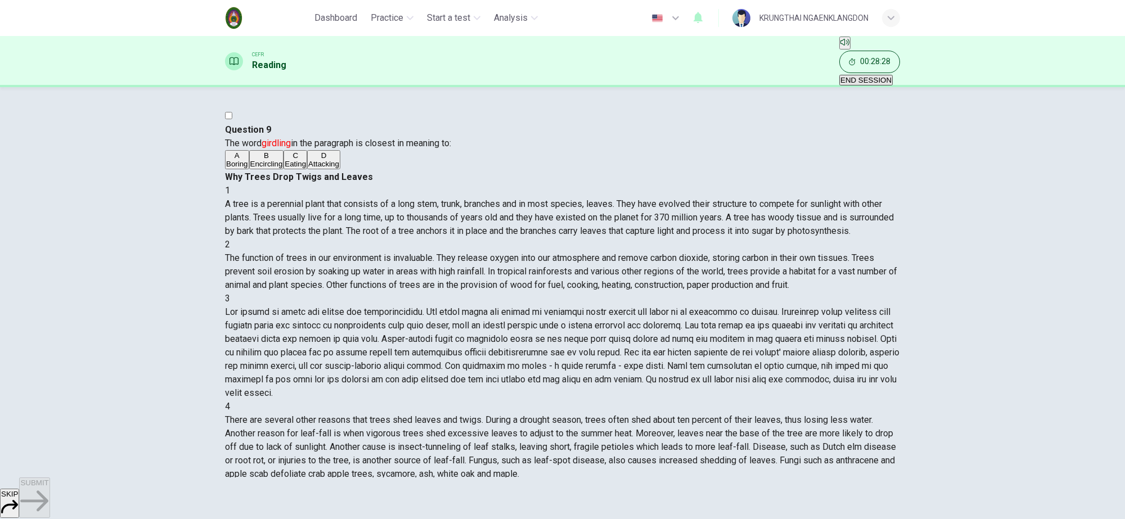
drag, startPoint x: 243, startPoint y: 123, endPoint x: 320, endPoint y: 324, distance: 215.7
click at [320, 171] on div "Question 9 The word girdling in the paragraph is closest in meaning to: A Borin…" at bounding box center [562, 146] width 675 height 47
click at [398, 317] on span "button" at bounding box center [562, 259] width 1125 height 519
click at [322, 240] on span "button" at bounding box center [562, 259] width 1125 height 519
click at [608, 498] on span "button" at bounding box center [562, 259] width 1125 height 519
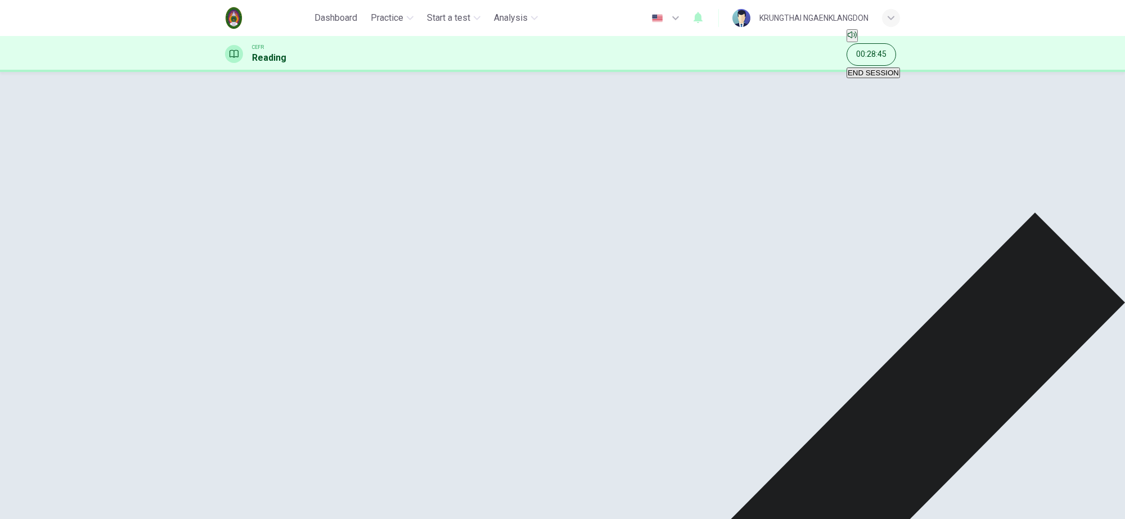
click at [562, 493] on span "button" at bounding box center [562, 259] width 1125 height 519
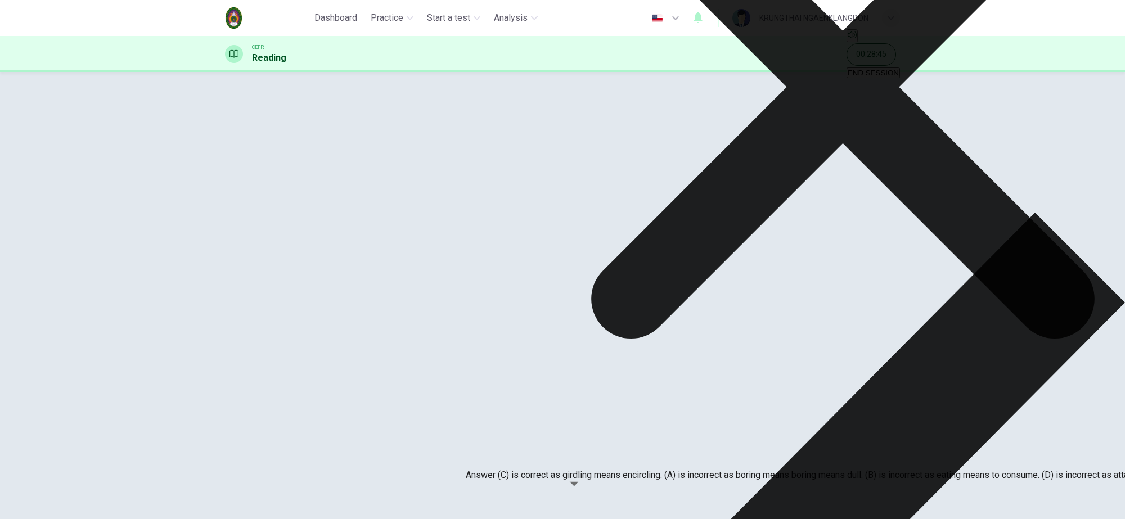
drag, startPoint x: 472, startPoint y: 427, endPoint x: 596, endPoint y: 473, distance: 133.2
click at [546, 488] on span "button" at bounding box center [562, 259] width 1125 height 519
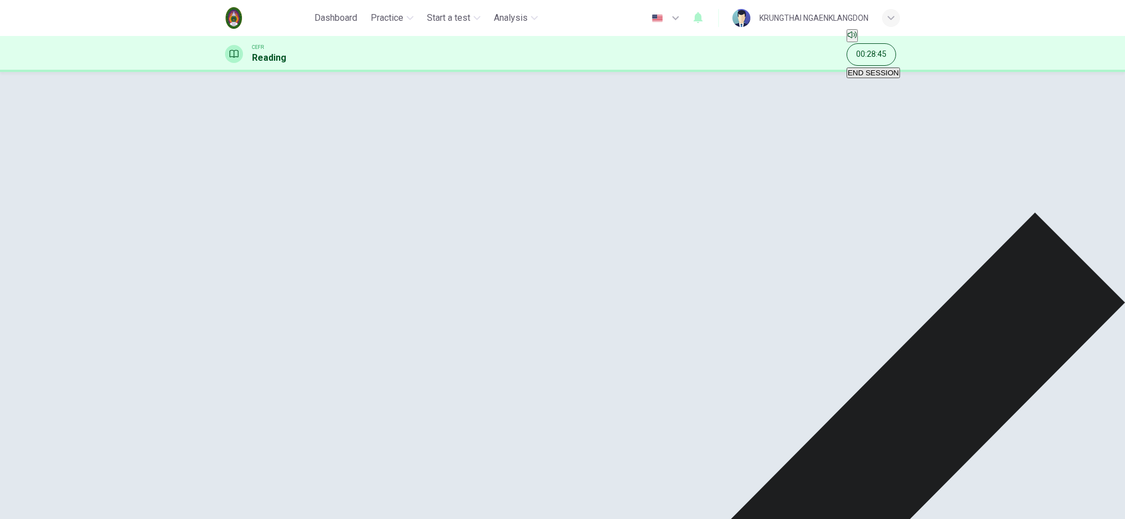
click at [546, 488] on span "button" at bounding box center [562, 259] width 1125 height 519
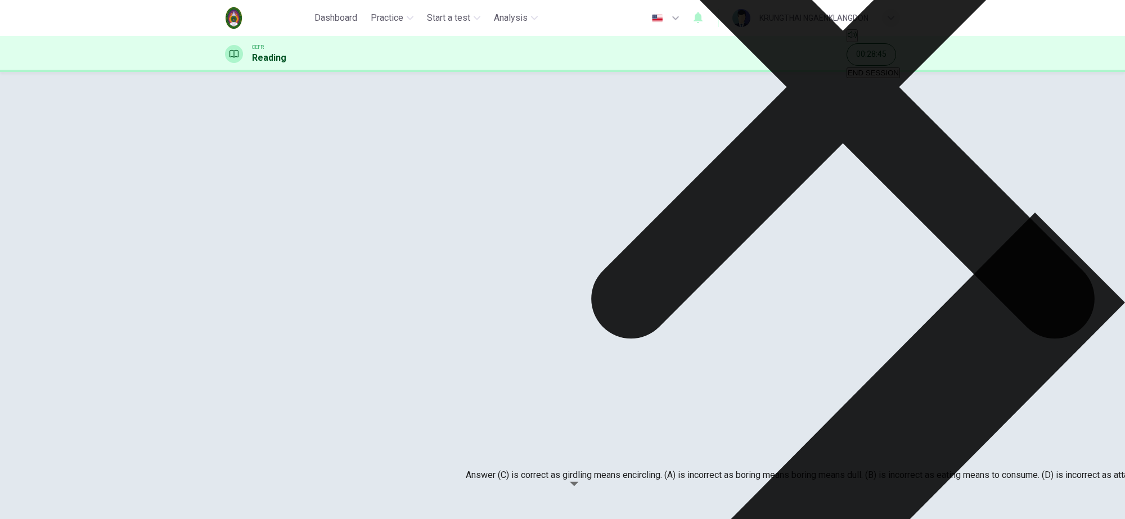
click at [728, 494] on span "button" at bounding box center [562, 259] width 1125 height 519
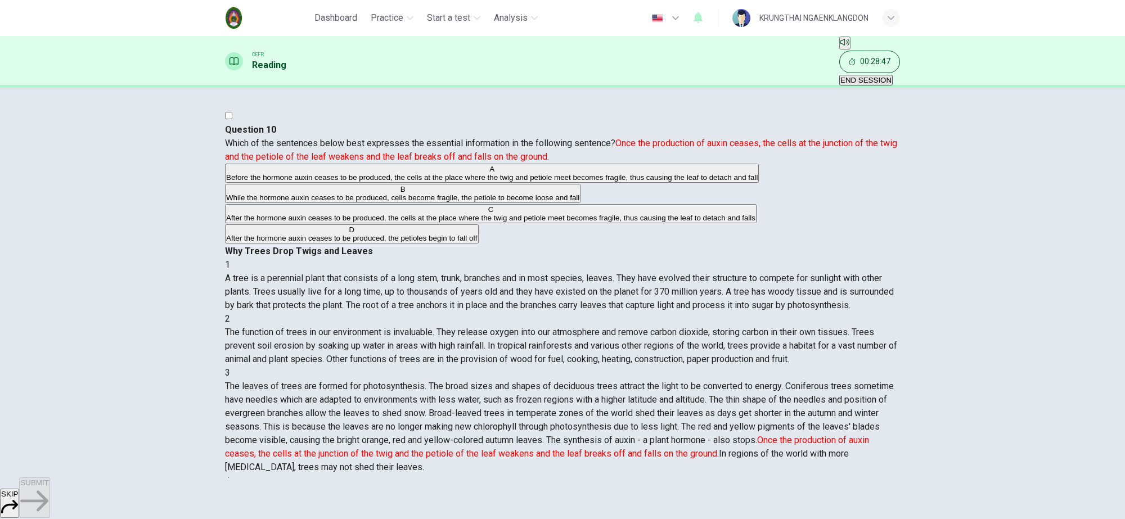
drag, startPoint x: 237, startPoint y: 125, endPoint x: 367, endPoint y: 428, distance: 330.0
click at [367, 245] on div "Question 10 Which of the sentences below best expresses the essential informati…" at bounding box center [562, 184] width 675 height 122
click at [127, 332] on div "Question 10 Which of the sentences below best expresses the essential informati…" at bounding box center [562, 282] width 1125 height 391
click at [321, 358] on span "button" at bounding box center [562, 259] width 1125 height 519
click at [623, 501] on span "button" at bounding box center [562, 259] width 1125 height 519
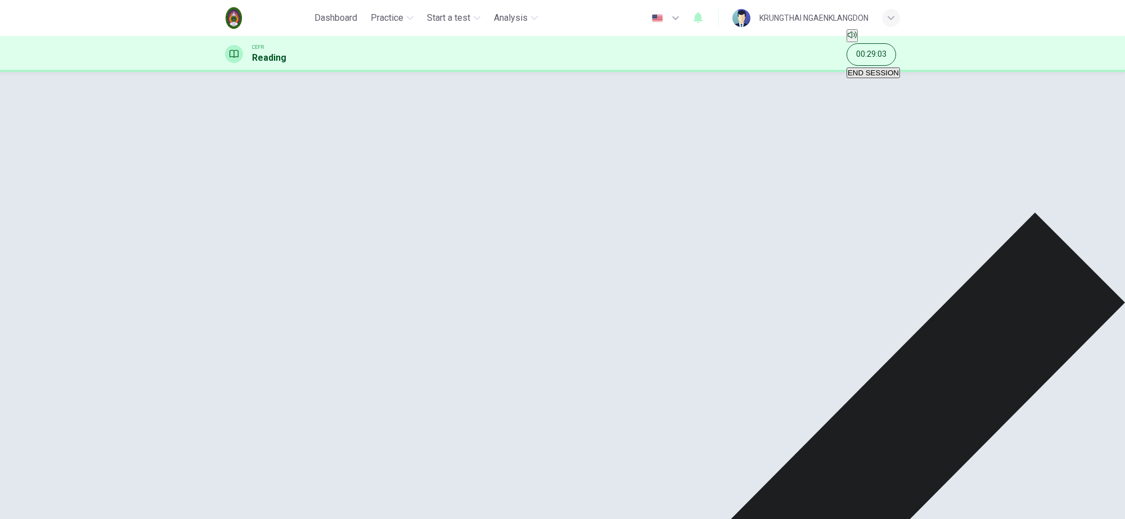
click at [609, 498] on span "button" at bounding box center [562, 259] width 1125 height 519
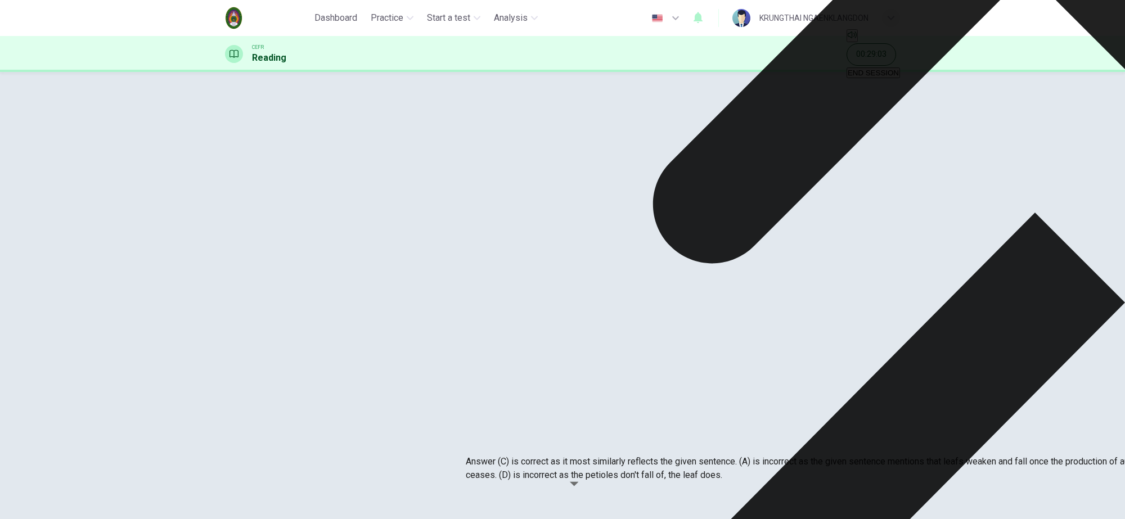
drag, startPoint x: 474, startPoint y: 398, endPoint x: 563, endPoint y: 464, distance: 110.5
click at [729, 501] on span "button" at bounding box center [562, 259] width 1125 height 519
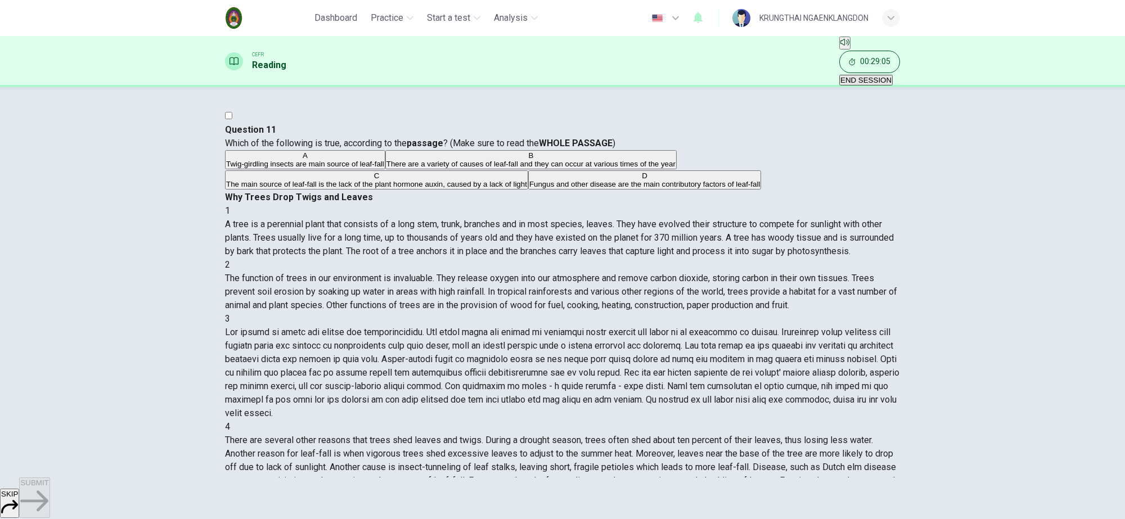
drag, startPoint x: 237, startPoint y: 122, endPoint x: 388, endPoint y: 369, distance: 289.4
click at [388, 191] on div "Question 11 Which of the following is true, according to the passage ? (Make su…" at bounding box center [562, 157] width 675 height 68
click at [361, 191] on div "Question 11 Which of the following is true, according to the passage ? (Make su…" at bounding box center [562, 157] width 675 height 68
click at [286, 316] on span "button" at bounding box center [562, 259] width 1125 height 519
click at [609, 502] on span "button" at bounding box center [562, 259] width 1125 height 519
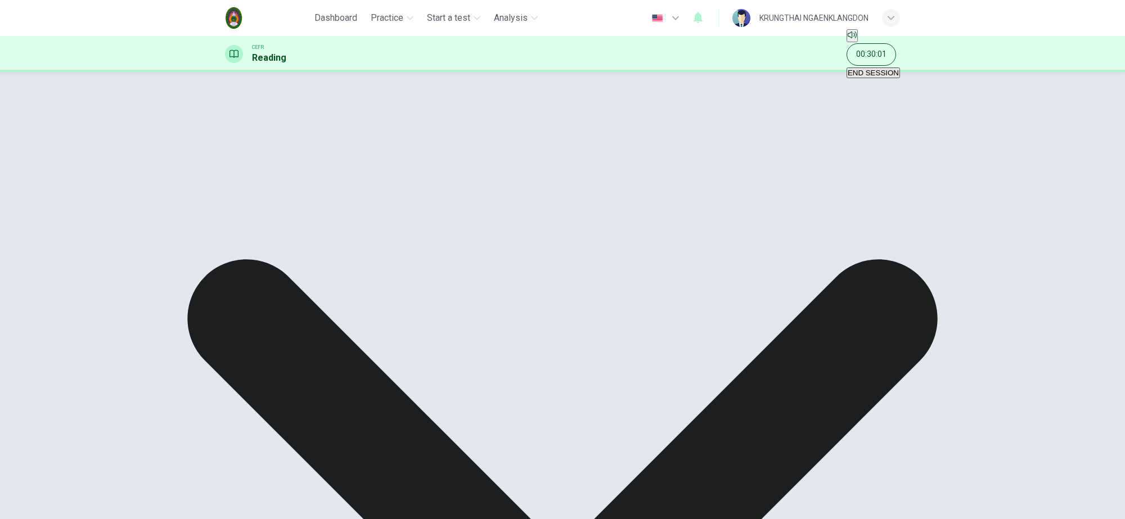
click at [595, 495] on span "button" at bounding box center [562, 259] width 1125 height 519
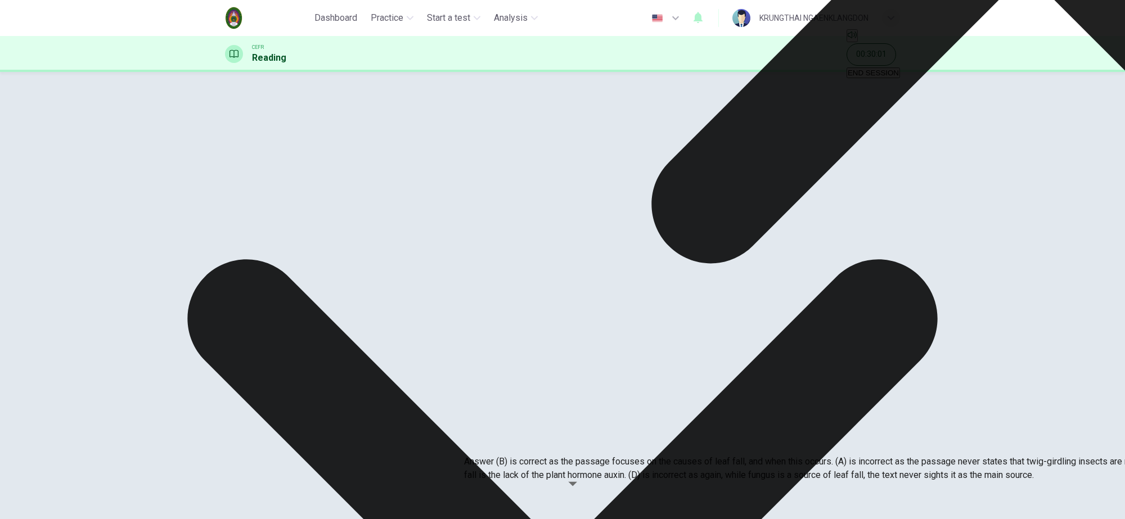
drag, startPoint x: 474, startPoint y: 392, endPoint x: 635, endPoint y: 470, distance: 178.4
click at [741, 497] on span "button" at bounding box center [562, 259] width 1125 height 519
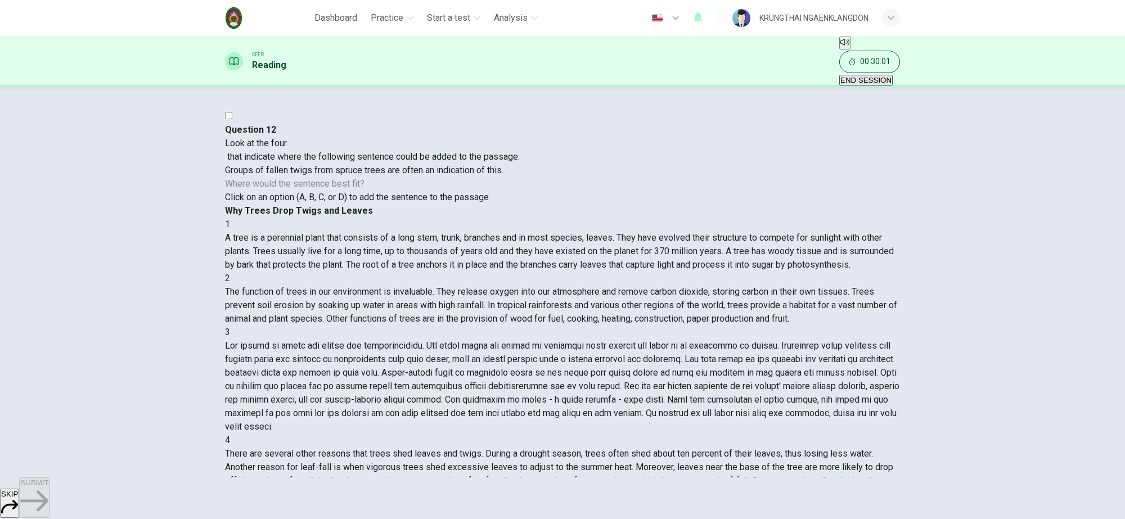
scroll to position [409, 0]
drag, startPoint x: 242, startPoint y: 118, endPoint x: 516, endPoint y: 311, distance: 334.9
click at [516, 204] on div "Question 12 Look at the four that indicate where the following sentence could b…" at bounding box center [372, 163] width 295 height 81
drag, startPoint x: 789, startPoint y: 449, endPoint x: 585, endPoint y: 305, distance: 249.5
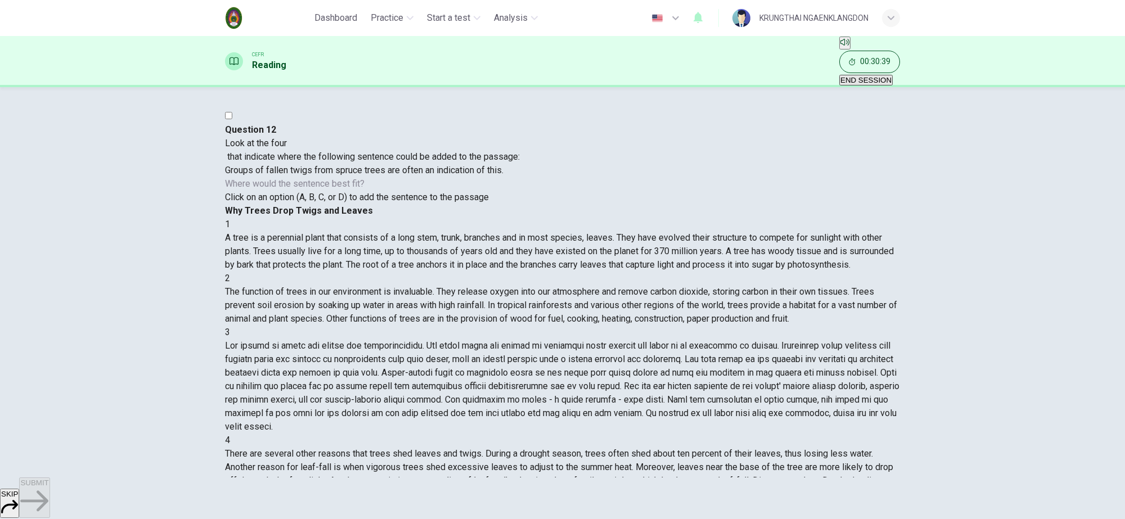
click at [490, 204] on div "Question 12 Look at the four that indicate where the following sentence could b…" at bounding box center [372, 163] width 295 height 81
click at [600, 500] on span "button" at bounding box center [562, 259] width 1125 height 519
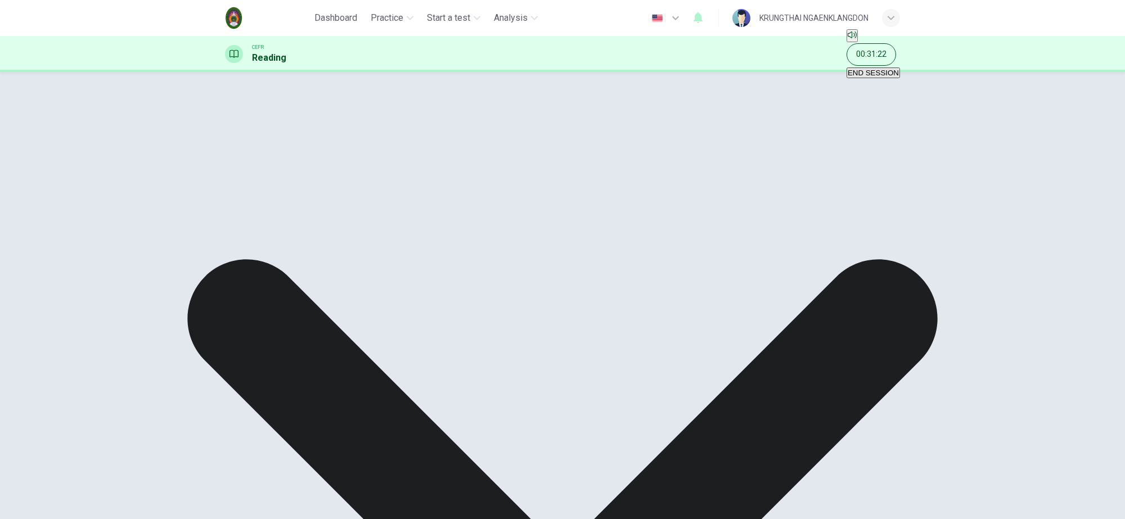
click at [600, 492] on span "button" at bounding box center [562, 259] width 1125 height 519
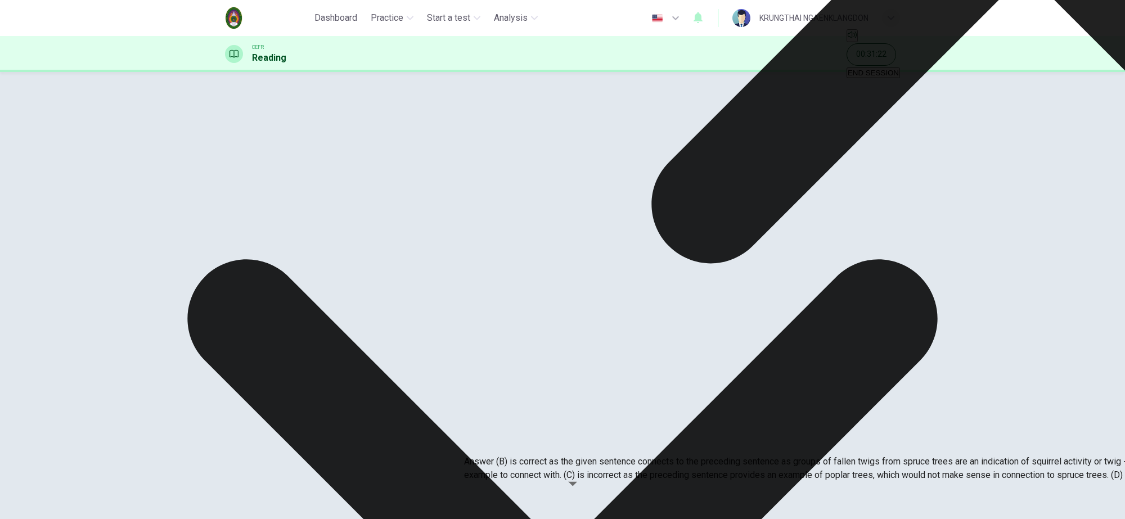
drag, startPoint x: 471, startPoint y: 374, endPoint x: 609, endPoint y: 460, distance: 162.2
click at [729, 494] on span "button" at bounding box center [562, 259] width 1125 height 519
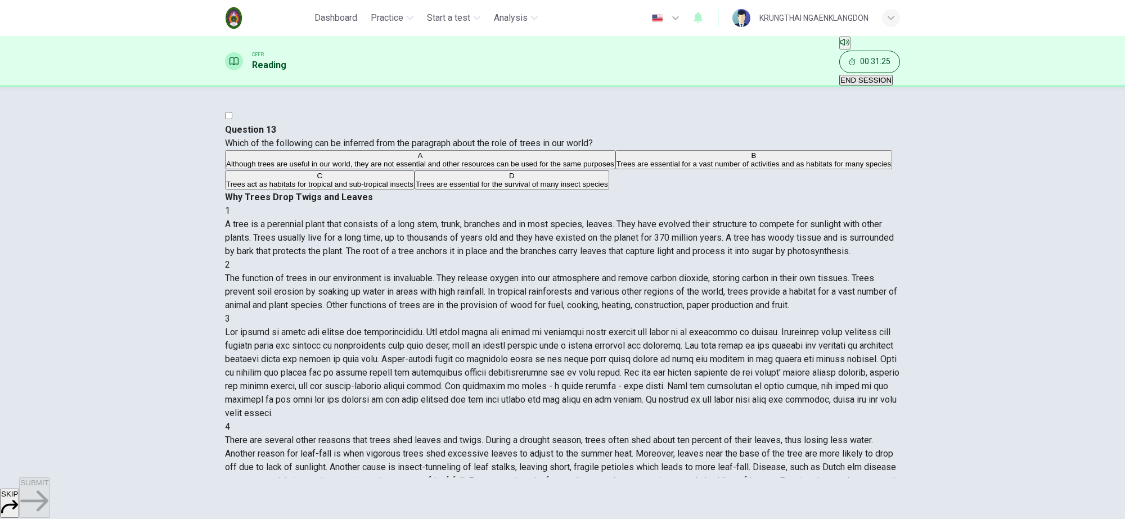
drag, startPoint x: 240, startPoint y: 121, endPoint x: 530, endPoint y: 364, distance: 378.3
click at [530, 191] on div "Question 13 Which of the following can be inferred from the paragraph about the…" at bounding box center [562, 157] width 675 height 68
click at [421, 191] on div "Question 13 Which of the following can be inferred from the paragraph about the…" at bounding box center [562, 157] width 675 height 68
click at [346, 215] on span "button" at bounding box center [562, 259] width 1125 height 519
click at [617, 491] on span "button" at bounding box center [562, 259] width 1125 height 519
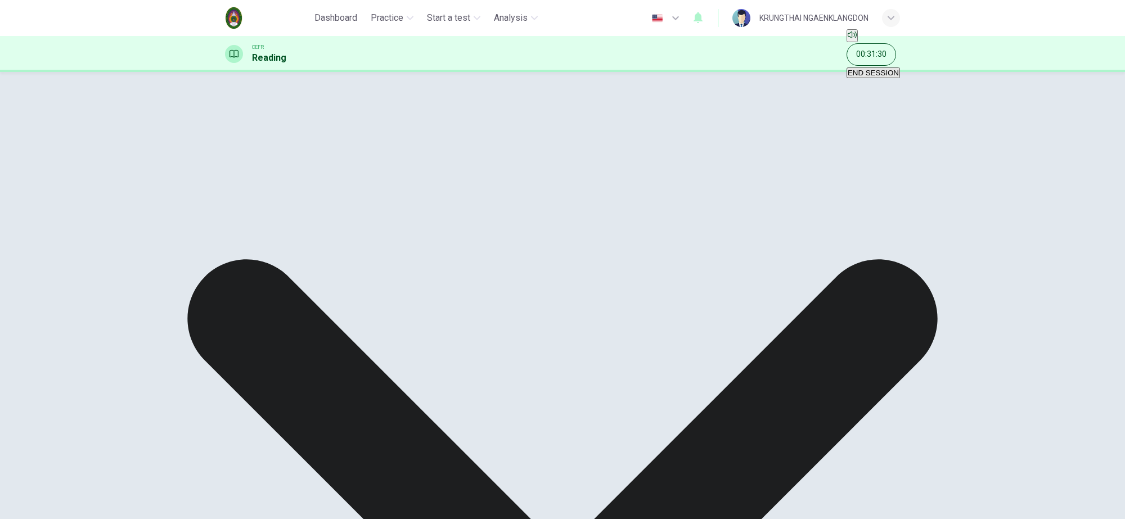
click at [563, 497] on span "button" at bounding box center [562, 259] width 1125 height 519
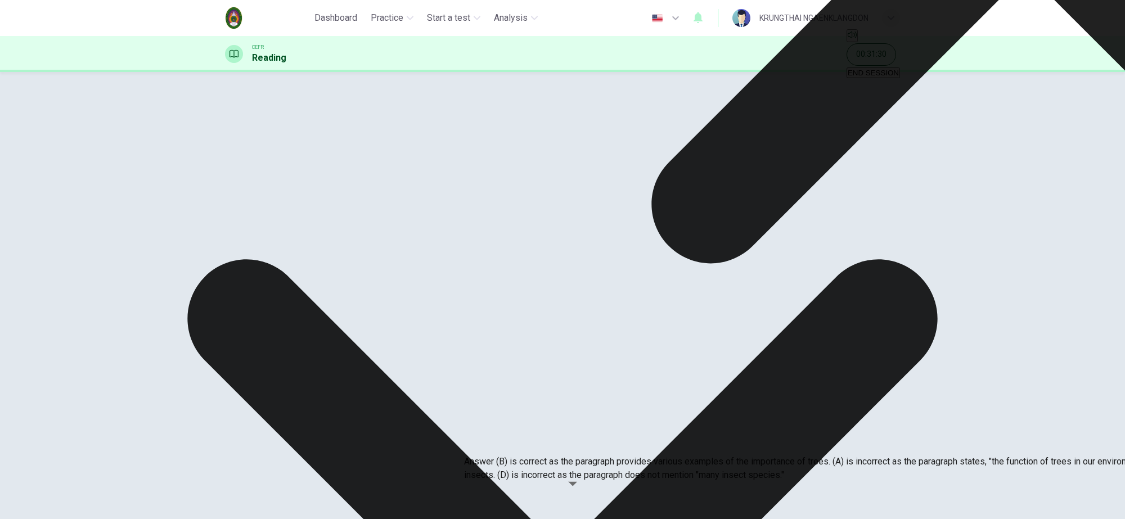
drag, startPoint x: 474, startPoint y: 400, endPoint x: 613, endPoint y: 463, distance: 153.1
click at [504, 455] on p "Answer (B) is correct as the paragraph provides various examples of the importa…" at bounding box center [1026, 468] width 1125 height 27
click at [722, 493] on span "button" at bounding box center [562, 259] width 1125 height 519
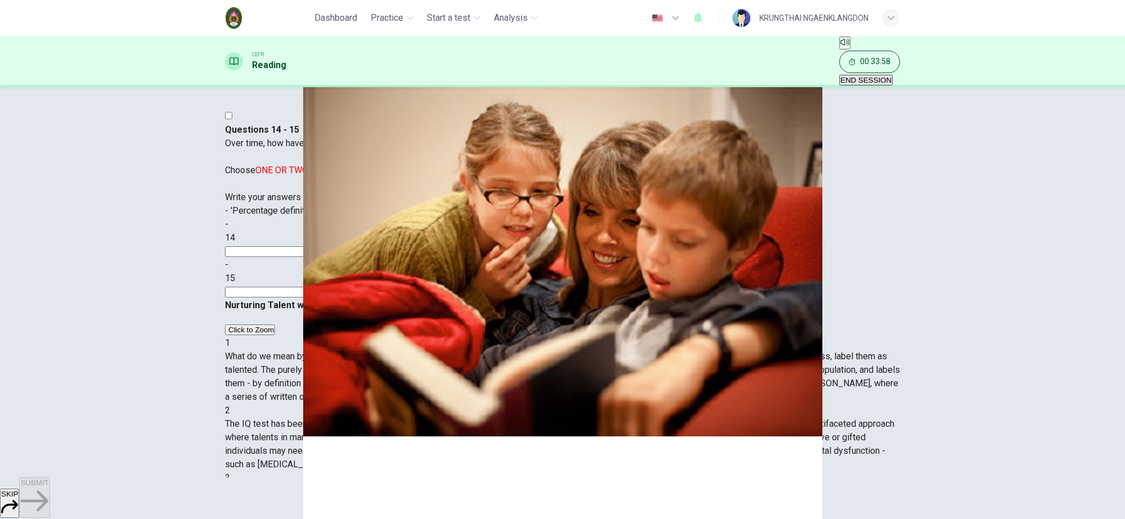
scroll to position [33, 0]
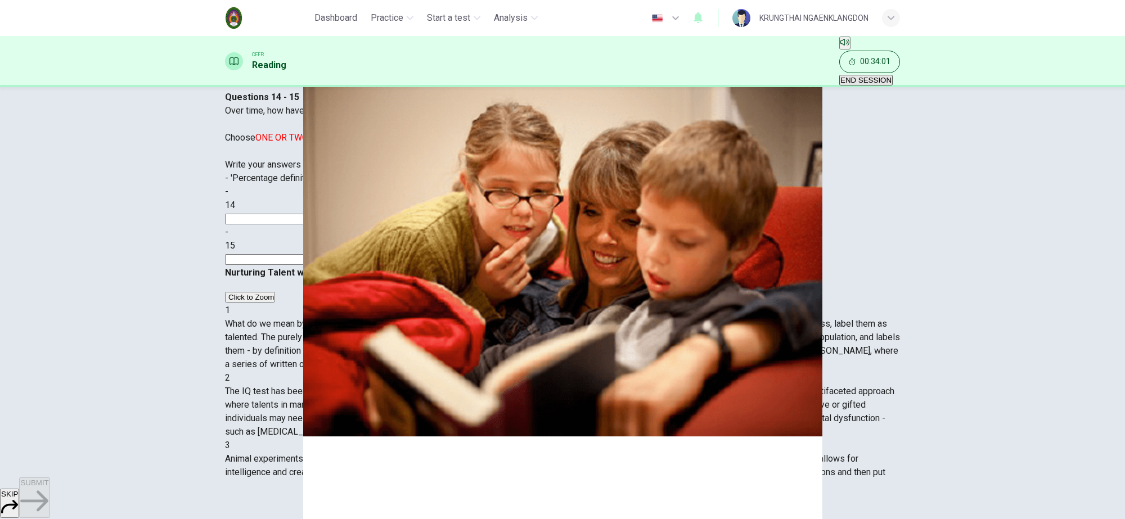
click at [322, 225] on input at bounding box center [273, 219] width 97 height 11
click at [509, 496] on span "button" at bounding box center [562, 259] width 1125 height 519
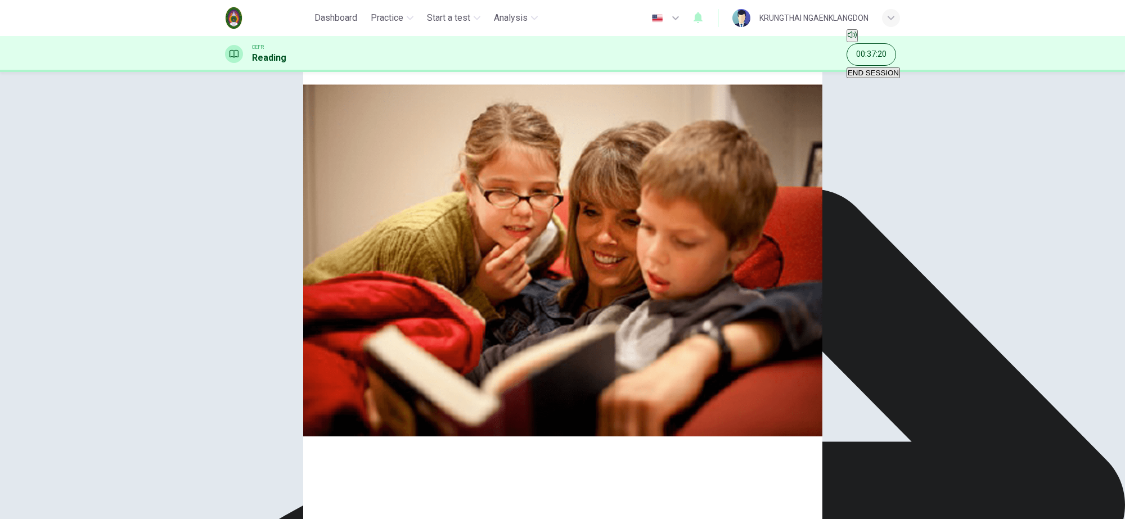
click at [632, 497] on span "button" at bounding box center [562, 259] width 1125 height 519
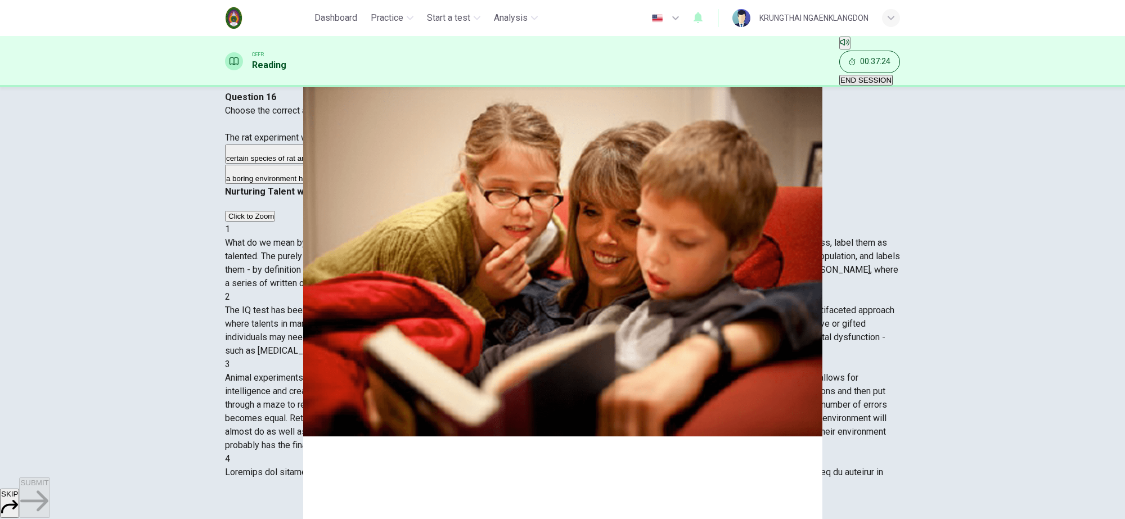
click at [527, 502] on span "button" at bounding box center [562, 259] width 1125 height 519
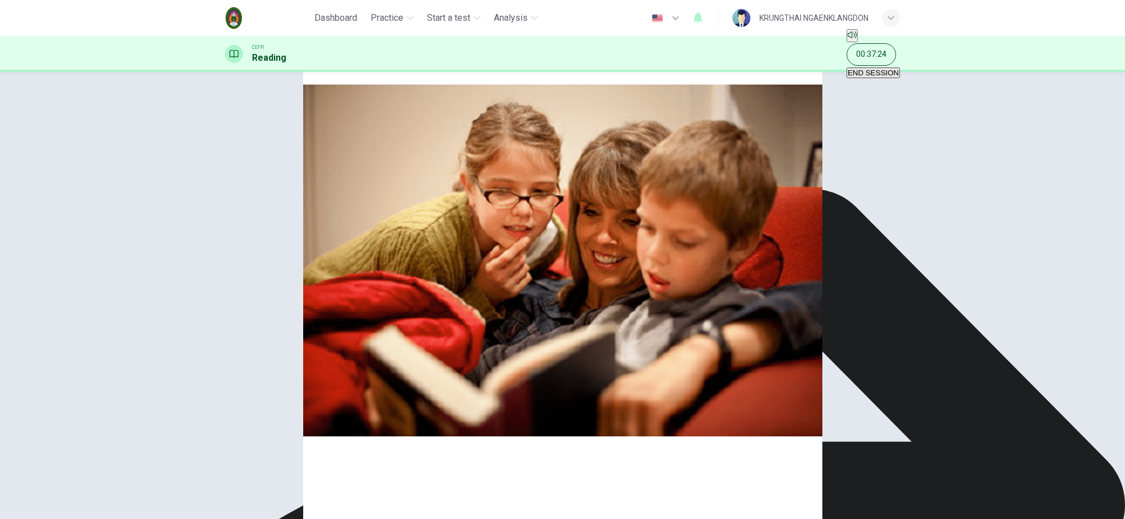
click at [641, 496] on span "button" at bounding box center [562, 259] width 1125 height 519
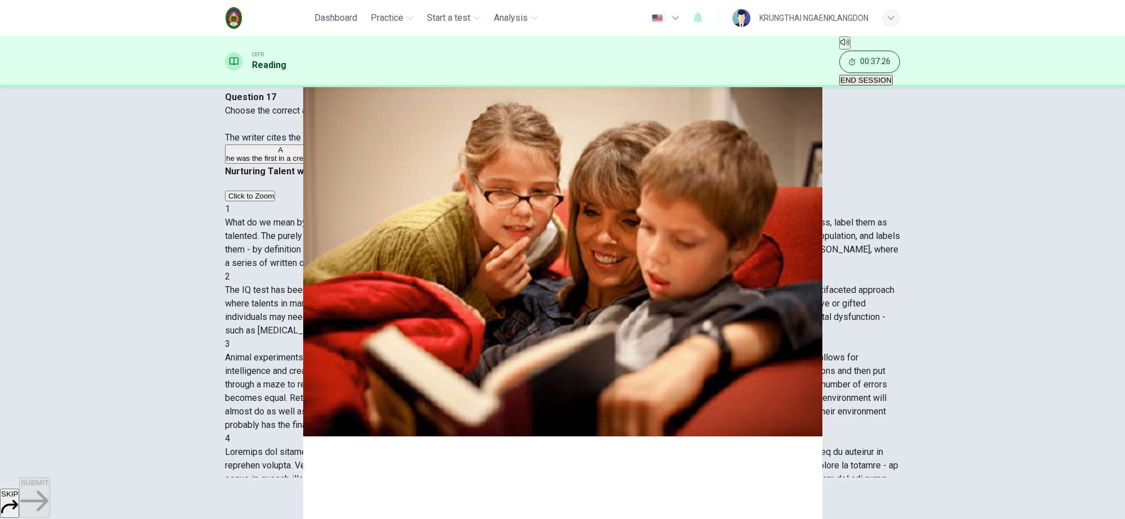
click at [524, 505] on span "button" at bounding box center [562, 259] width 1125 height 519
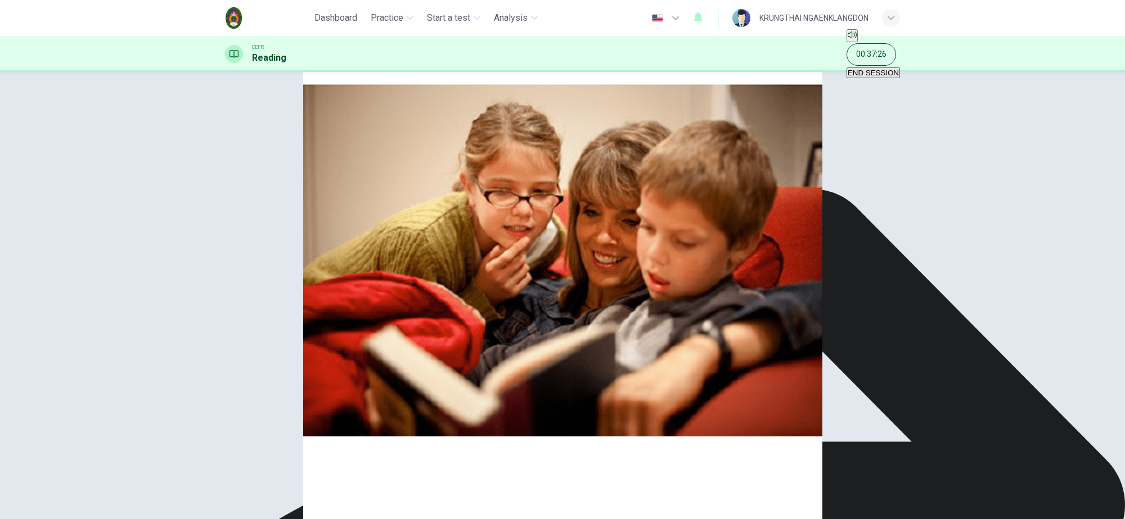
click at [636, 495] on span "button" at bounding box center [562, 259] width 1125 height 519
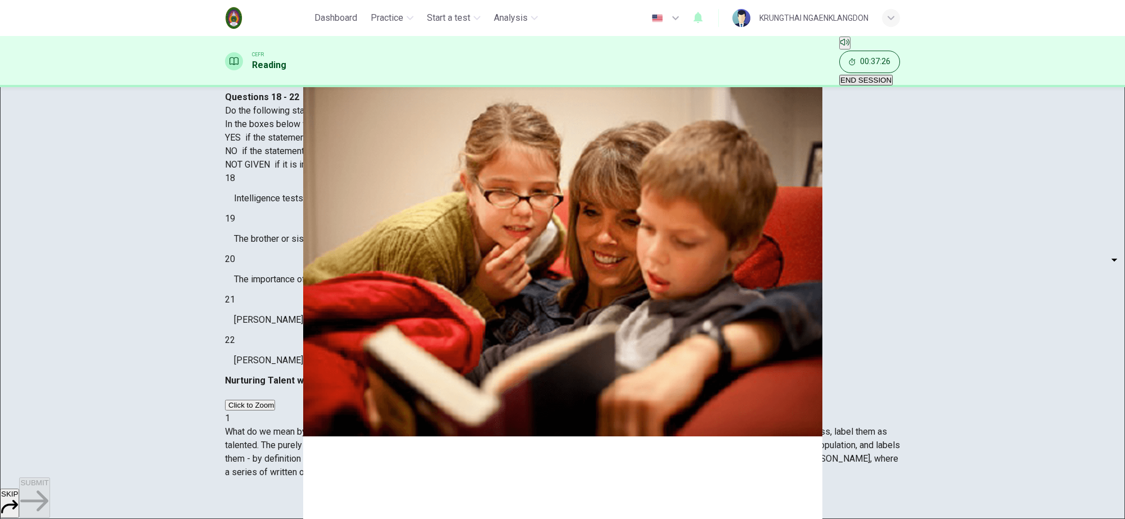
click at [528, 503] on span "button" at bounding box center [562, 259] width 1125 height 519
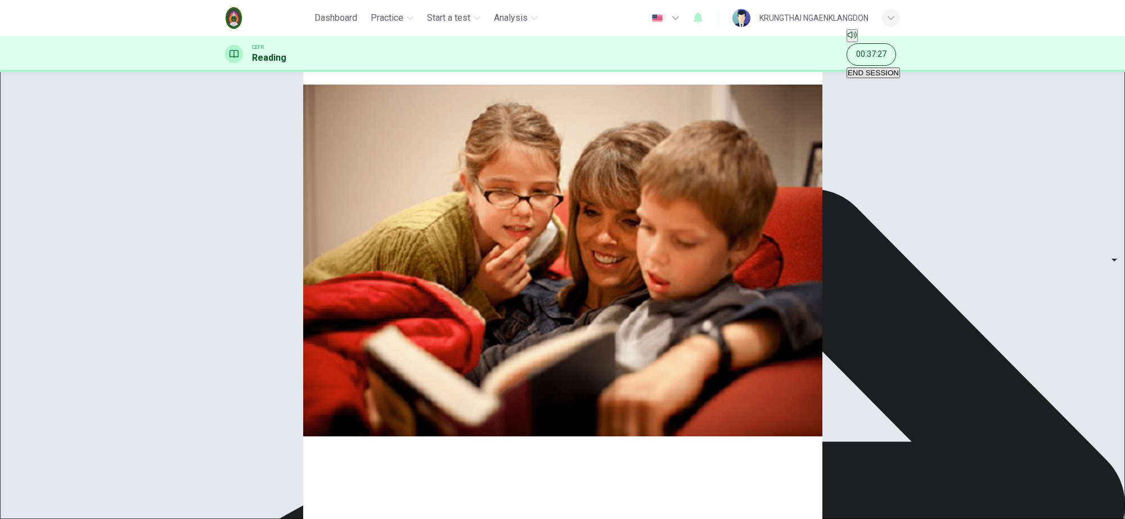
click at [627, 498] on span "button" at bounding box center [562, 259] width 1125 height 519
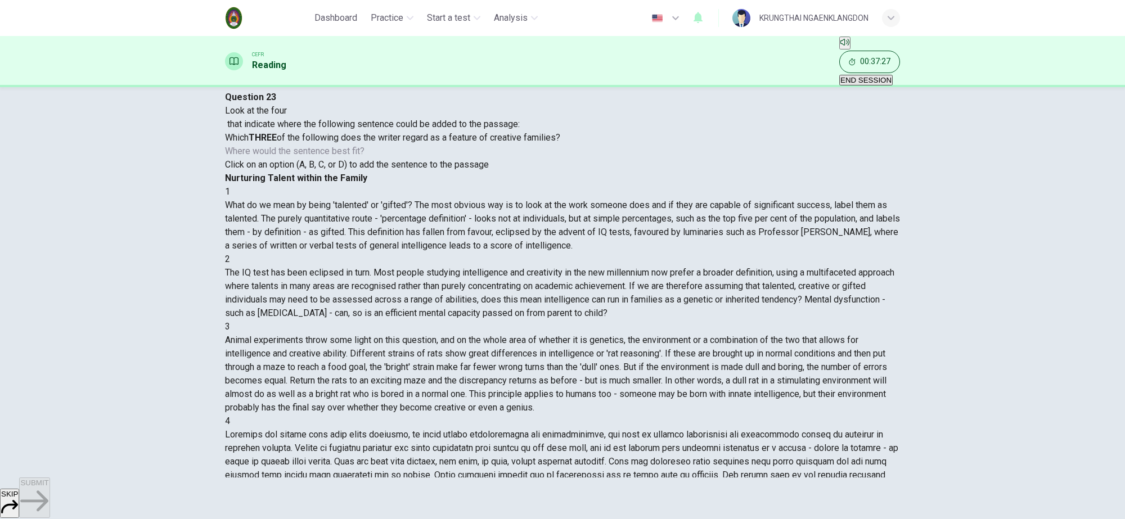
click at [527, 500] on span "button" at bounding box center [562, 259] width 1125 height 519
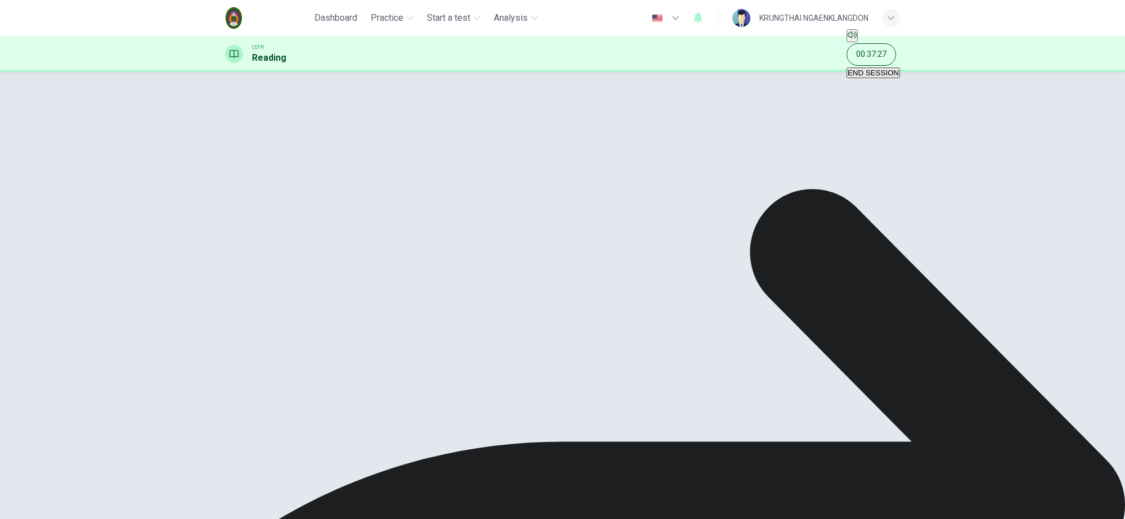
click at [630, 499] on span "button" at bounding box center [562, 259] width 1125 height 519
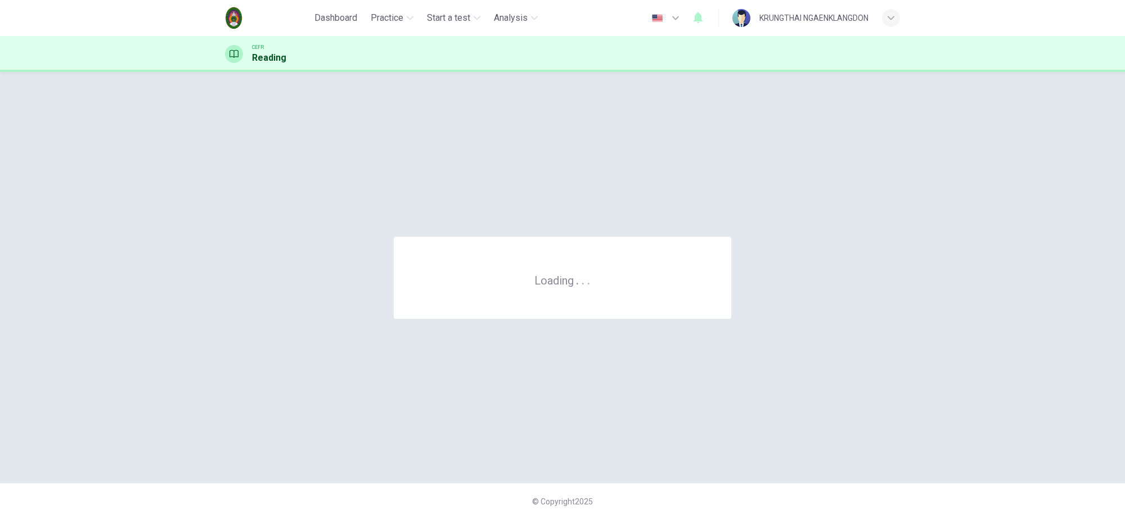
scroll to position [0, 0]
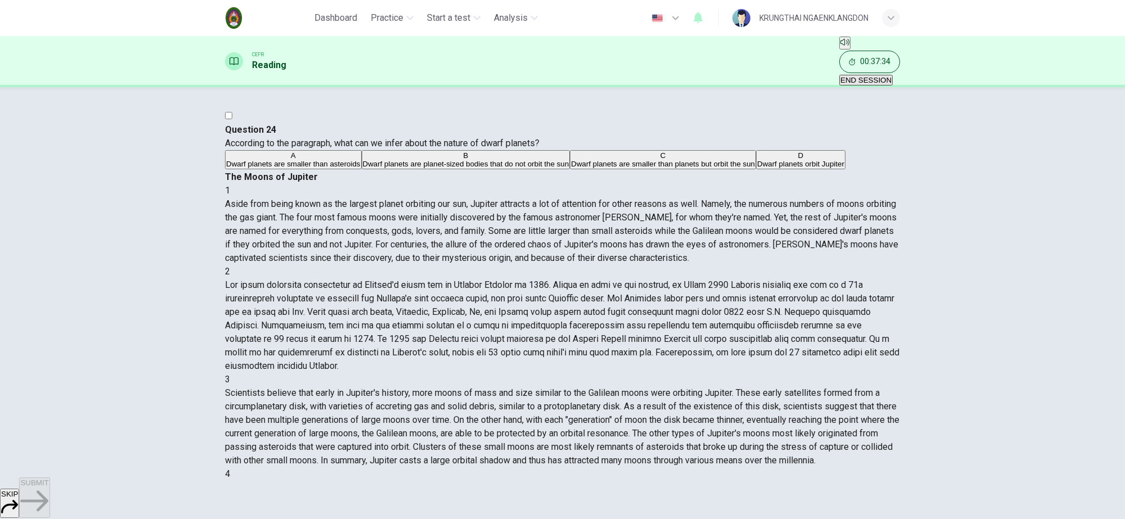
click at [865, 51] on span "button" at bounding box center [562, 259] width 1125 height 519
